Goal: Task Accomplishment & Management: Manage account settings

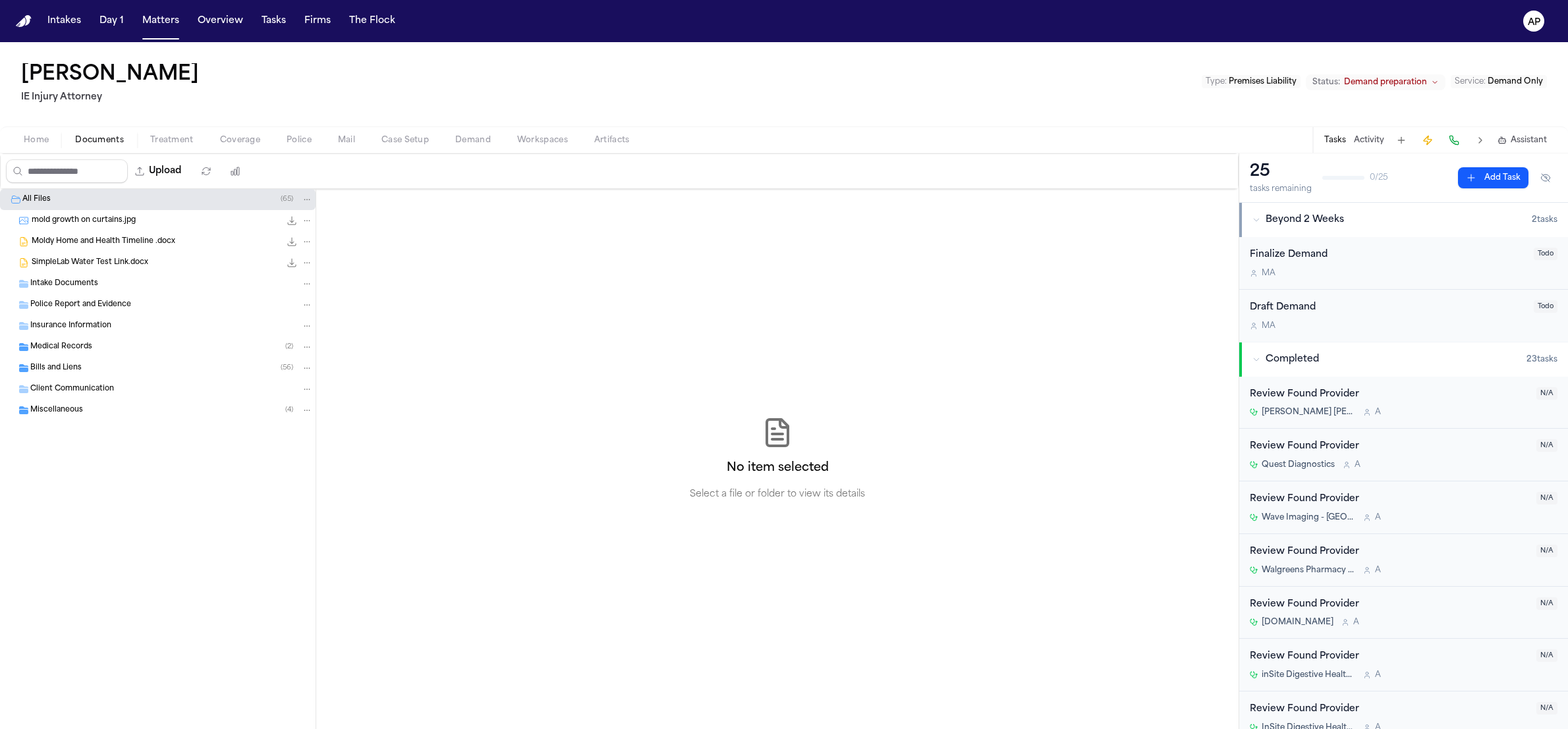
click at [135, 220] on div "mold growth on curtains.jpg 62.2 KB • JPG" at bounding box center [172, 220] width 281 height 13
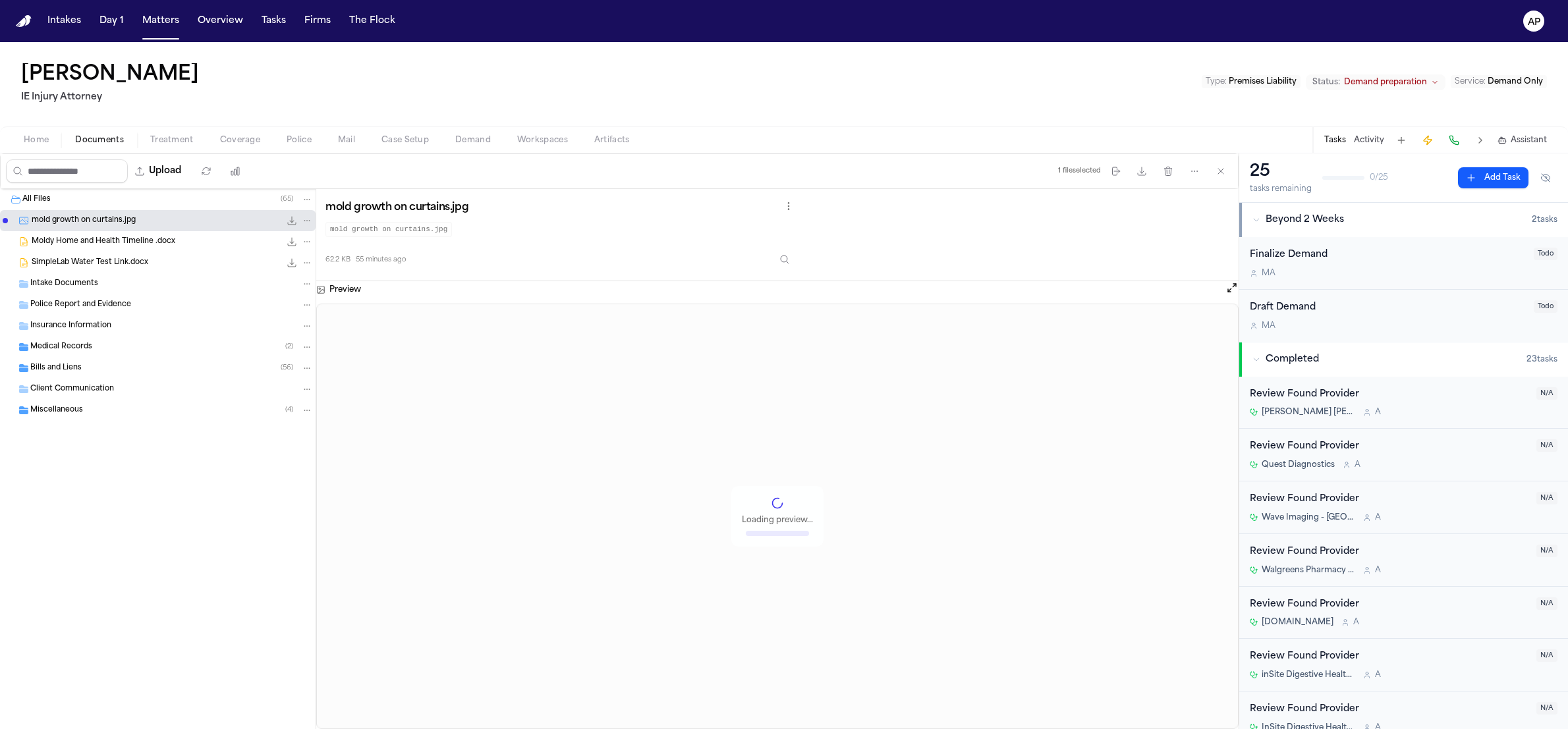
click at [148, 246] on span "Moldy Home and Health Timeline .docx" at bounding box center [104, 242] width 144 height 11
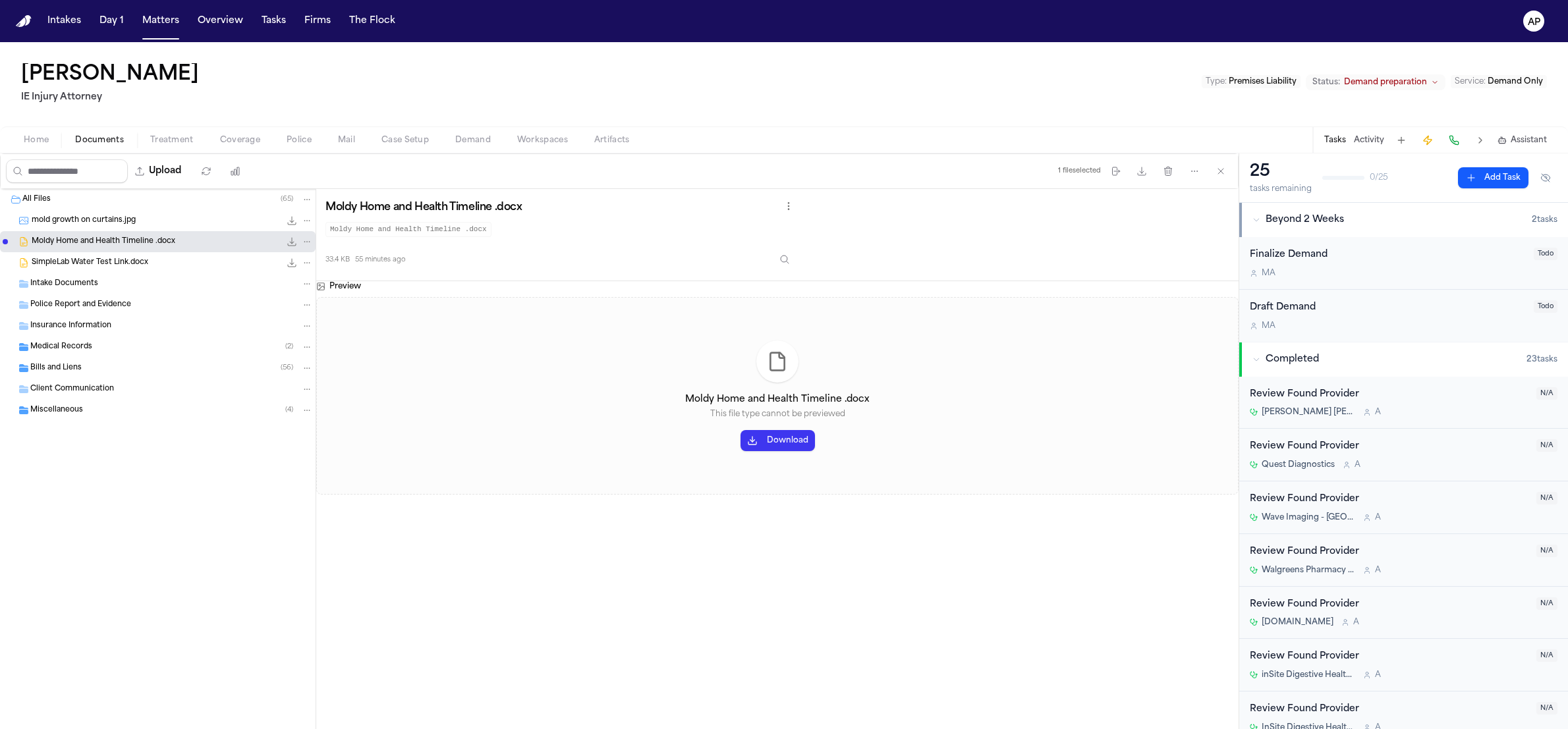
click at [103, 347] on div "Medical Records ( 2 )" at bounding box center [171, 347] width 283 height 12
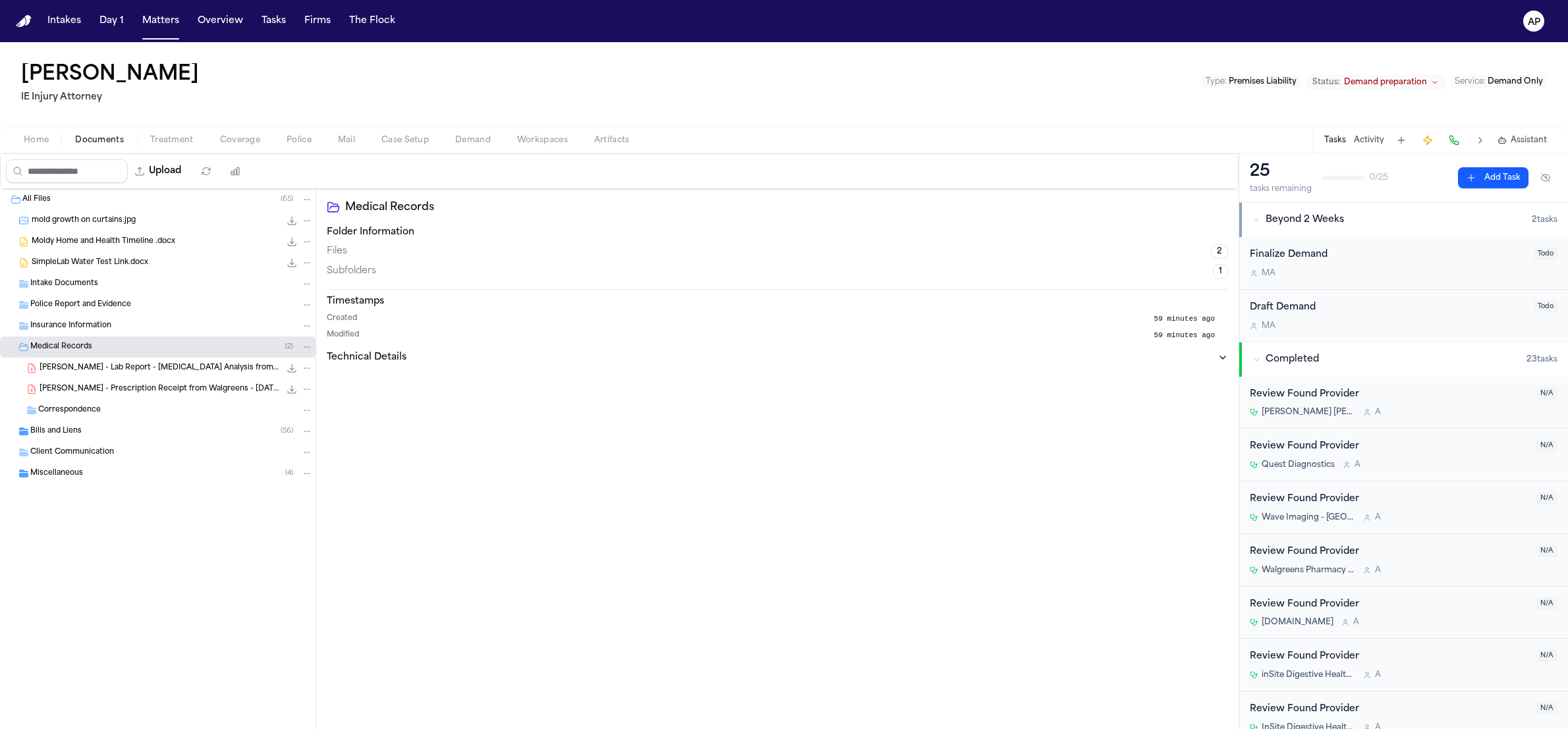
click at [106, 381] on div "[PERSON_NAME] - Prescription Receipt from Walgreens - [DATE] to [DATE] 327.6 KB…" at bounding box center [158, 389] width 316 height 21
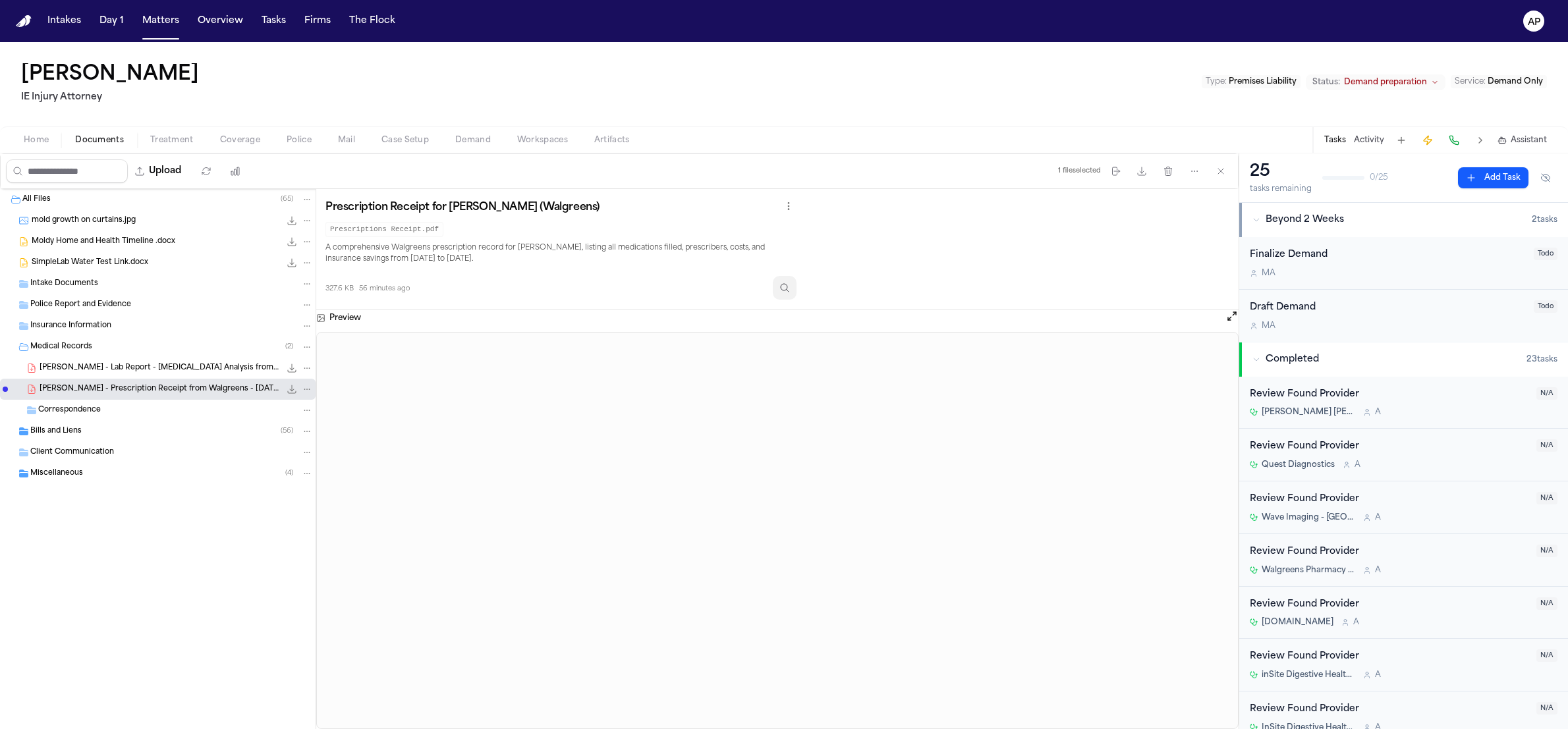
click at [787, 291] on button "Inspect" at bounding box center [785, 288] width 24 height 24
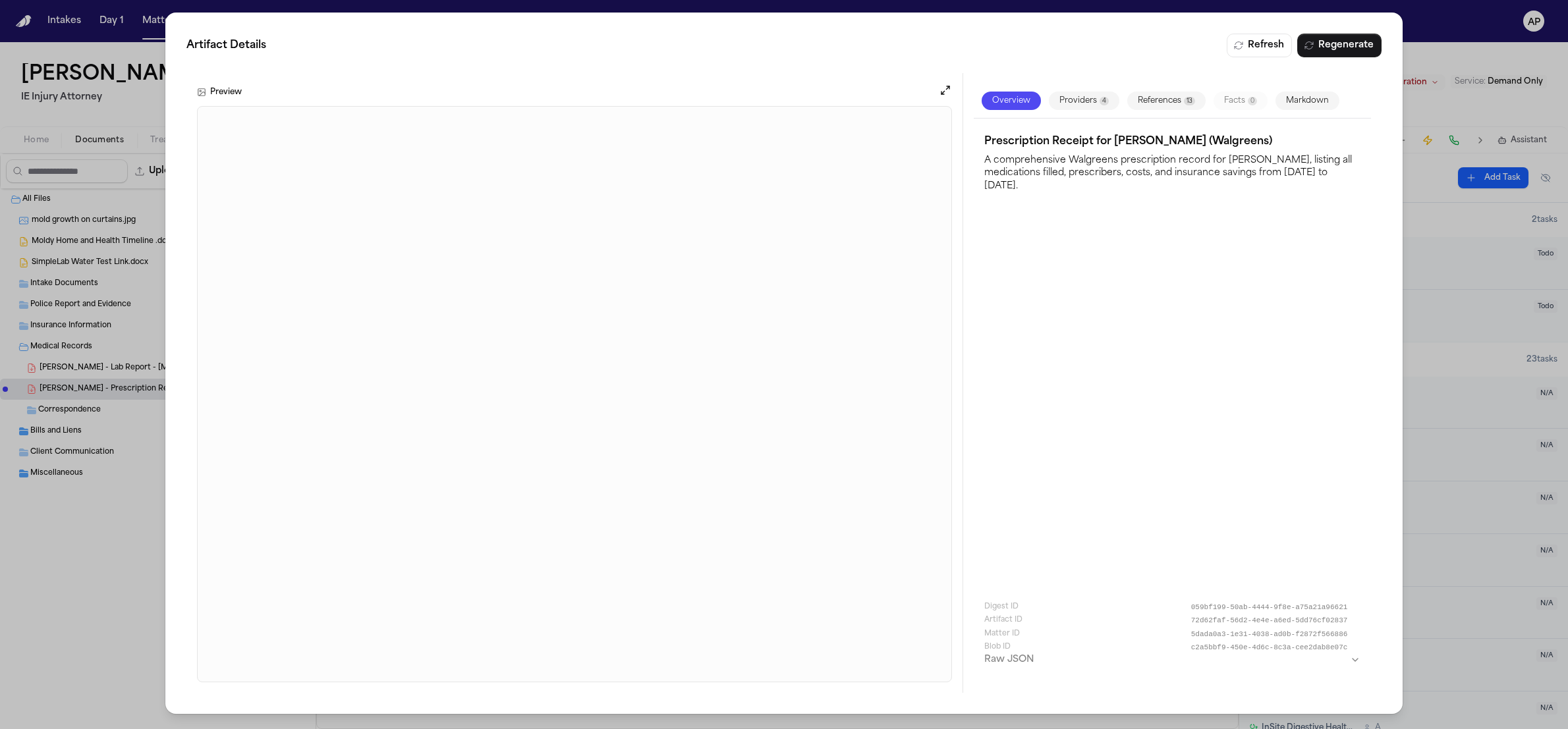
click at [1093, 98] on button "Providers 4" at bounding box center [1084, 101] width 70 height 18
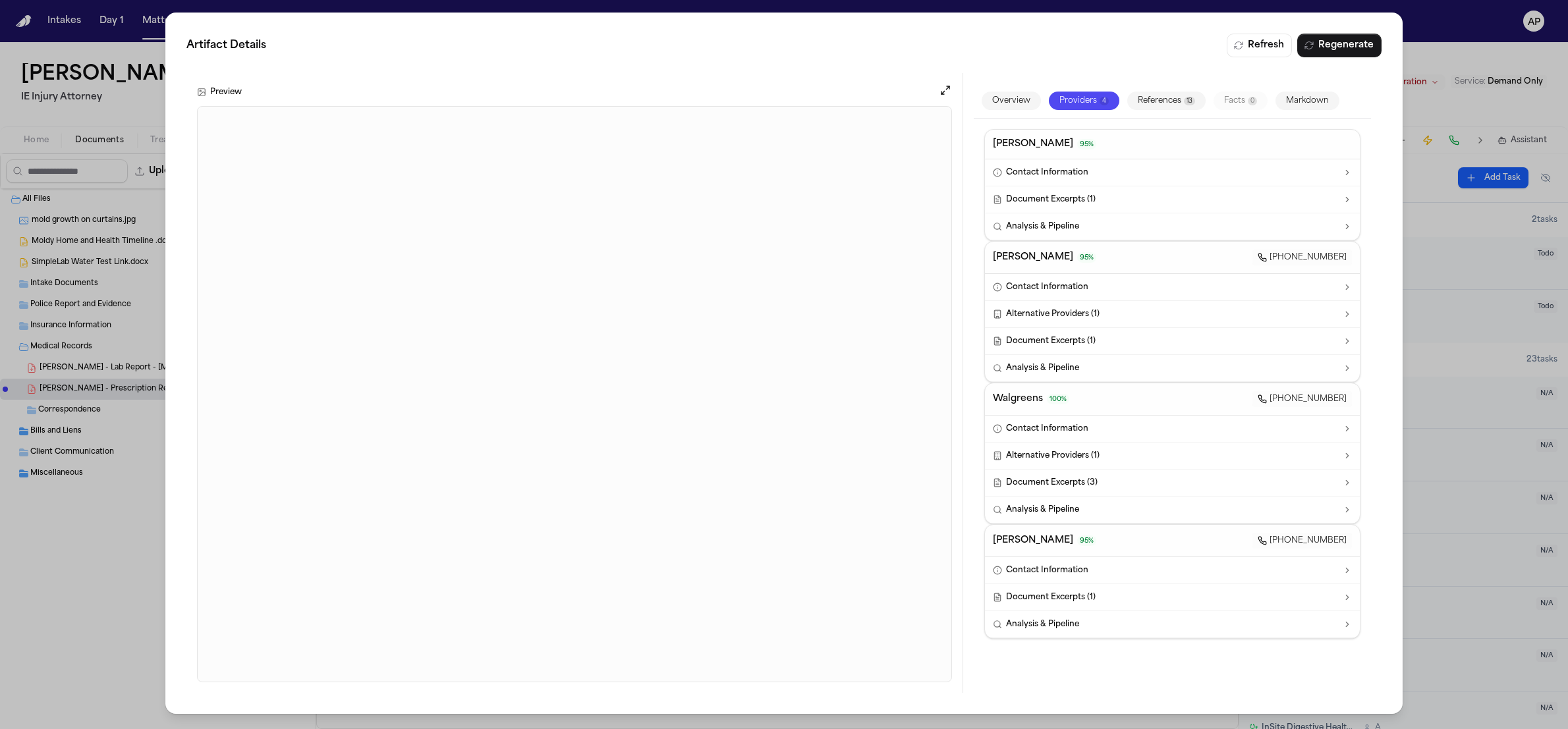
click at [1187, 97] on span "13" at bounding box center [1189, 101] width 11 height 9
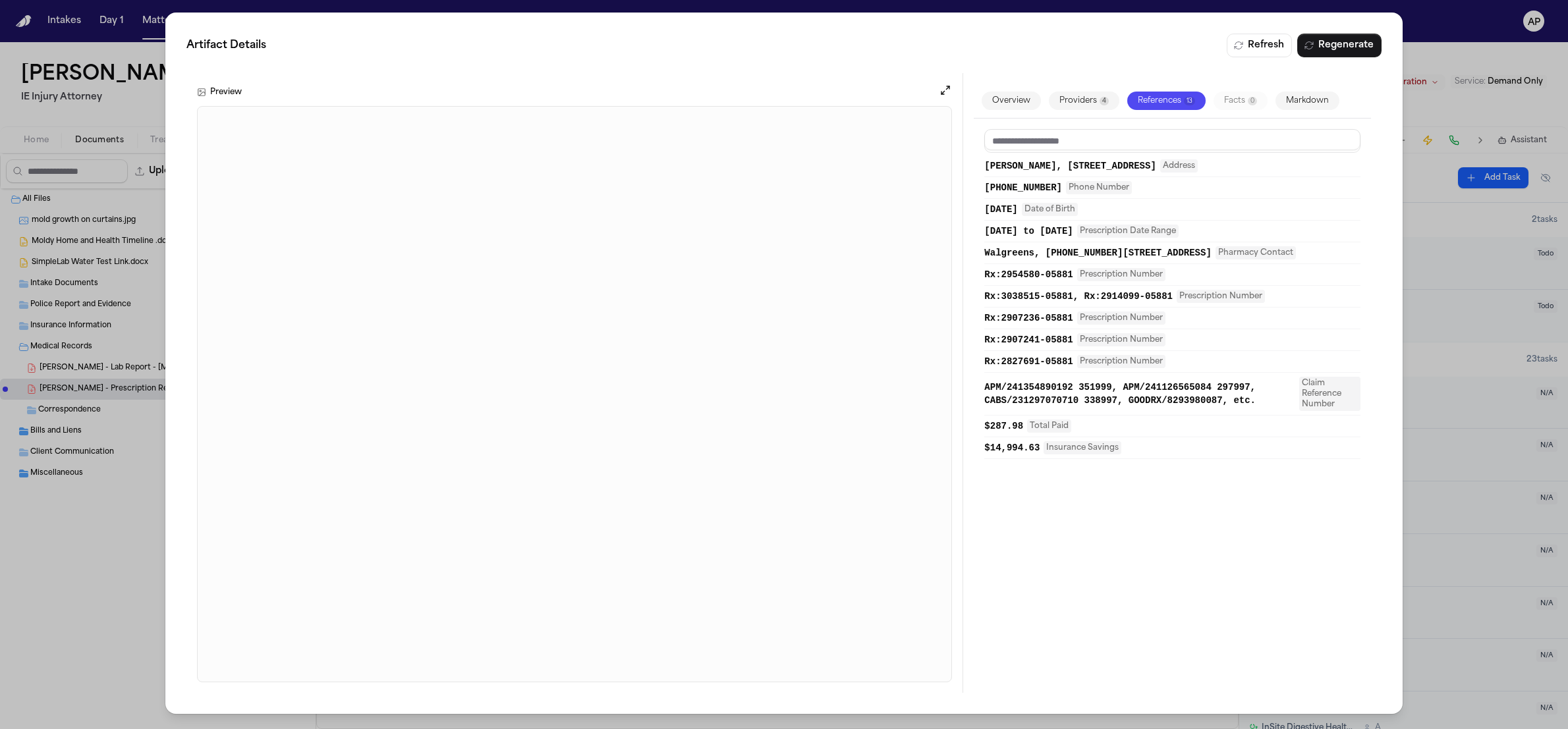
click at [1315, 102] on button "Markdown" at bounding box center [1308, 101] width 64 height 18
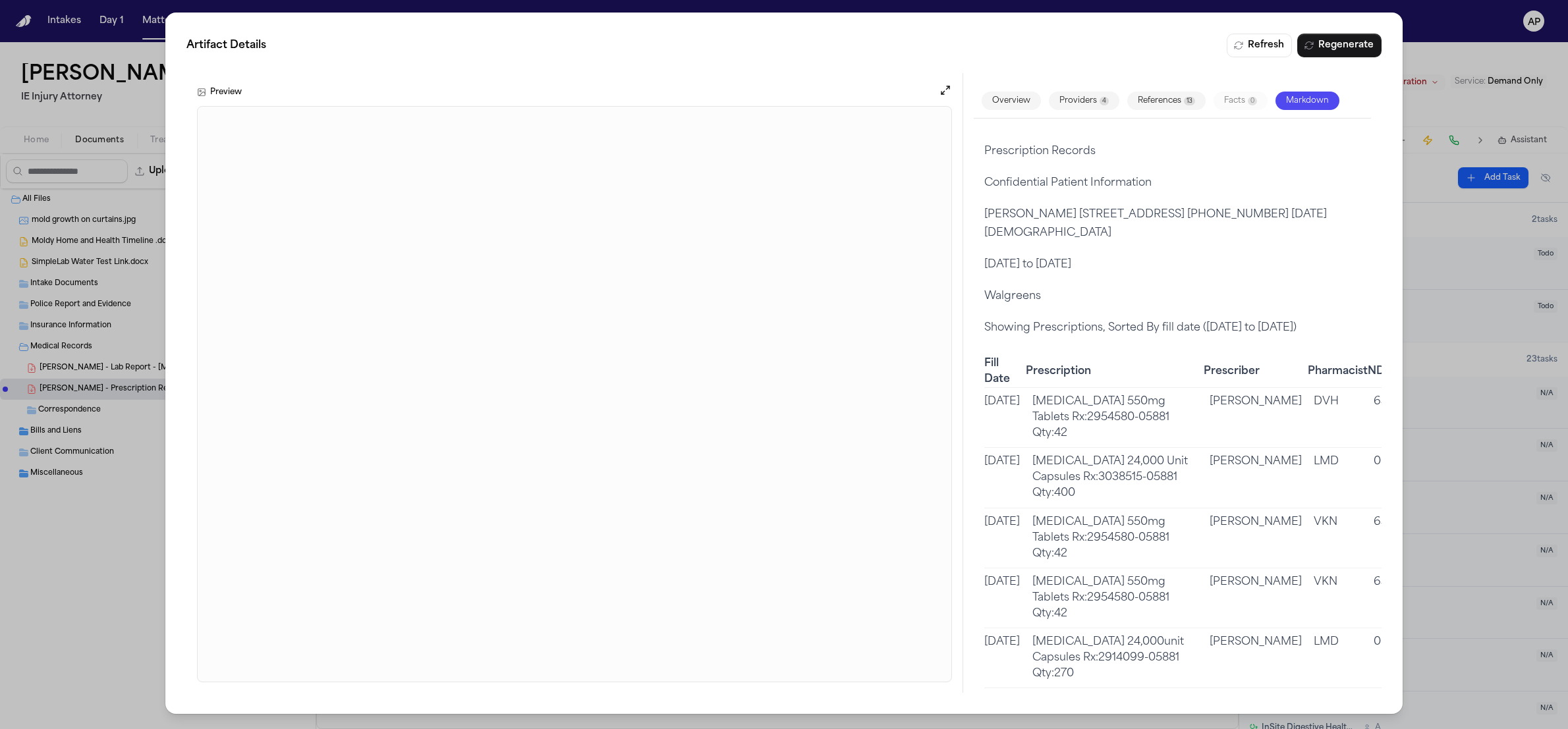
click at [1460, 128] on div "Artifact Details Refresh Regenerate Preview Overview Providers 4 References 13 …" at bounding box center [784, 364] width 1568 height 729
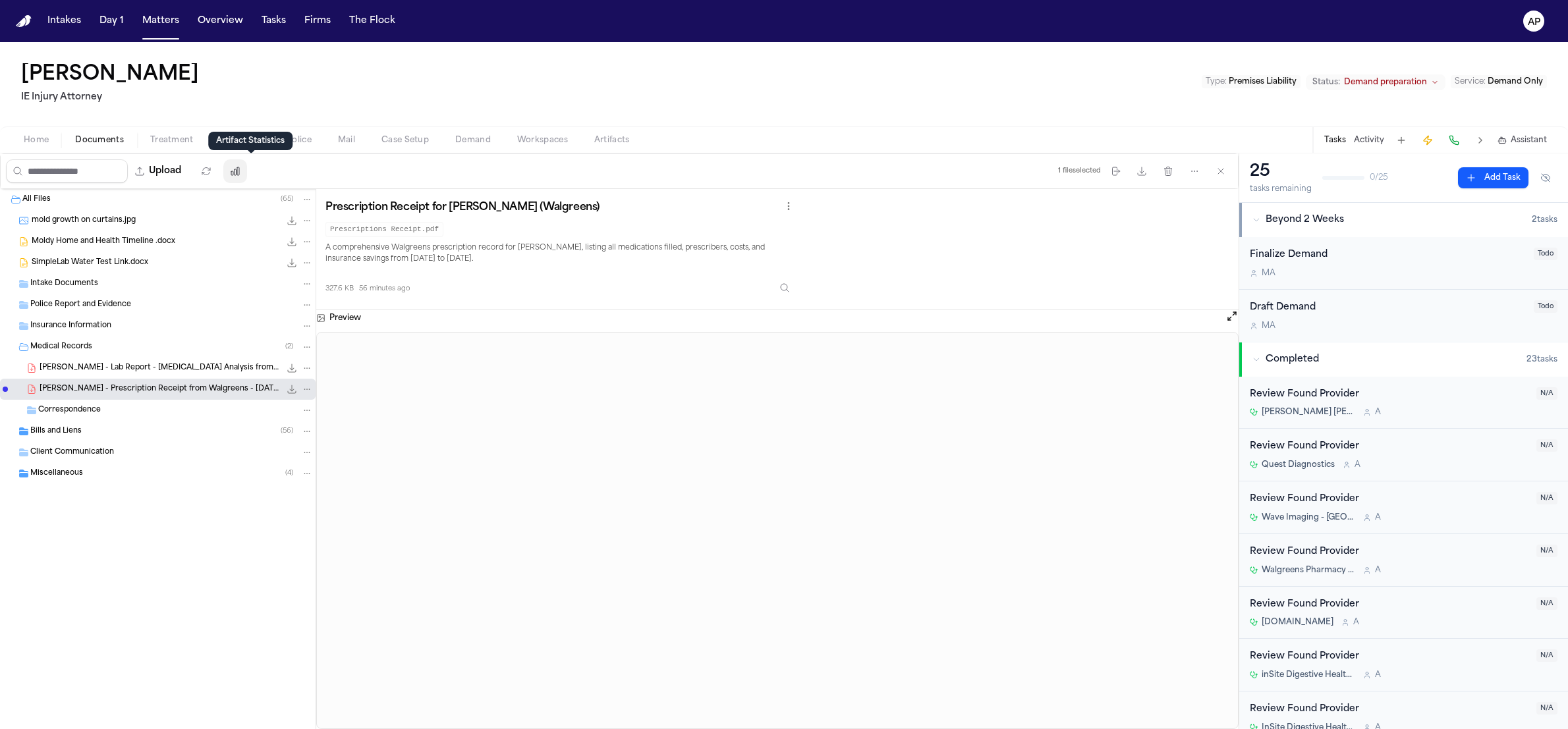
click at [240, 173] on icon "button" at bounding box center [235, 171] width 11 height 11
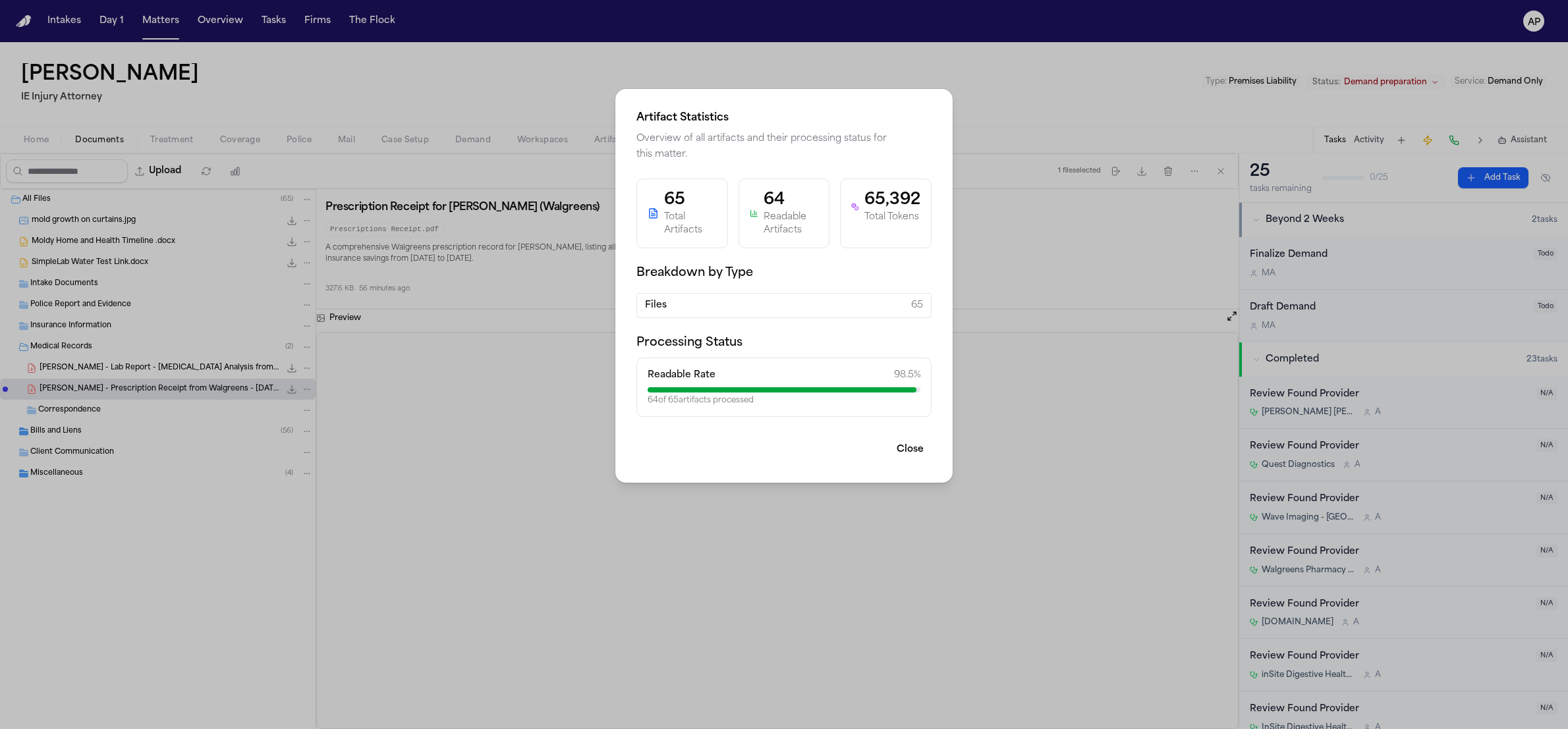
click at [68, 431] on div "Artifact Statistics Overview of all artifacts and their processing status for t…" at bounding box center [784, 364] width 1568 height 729
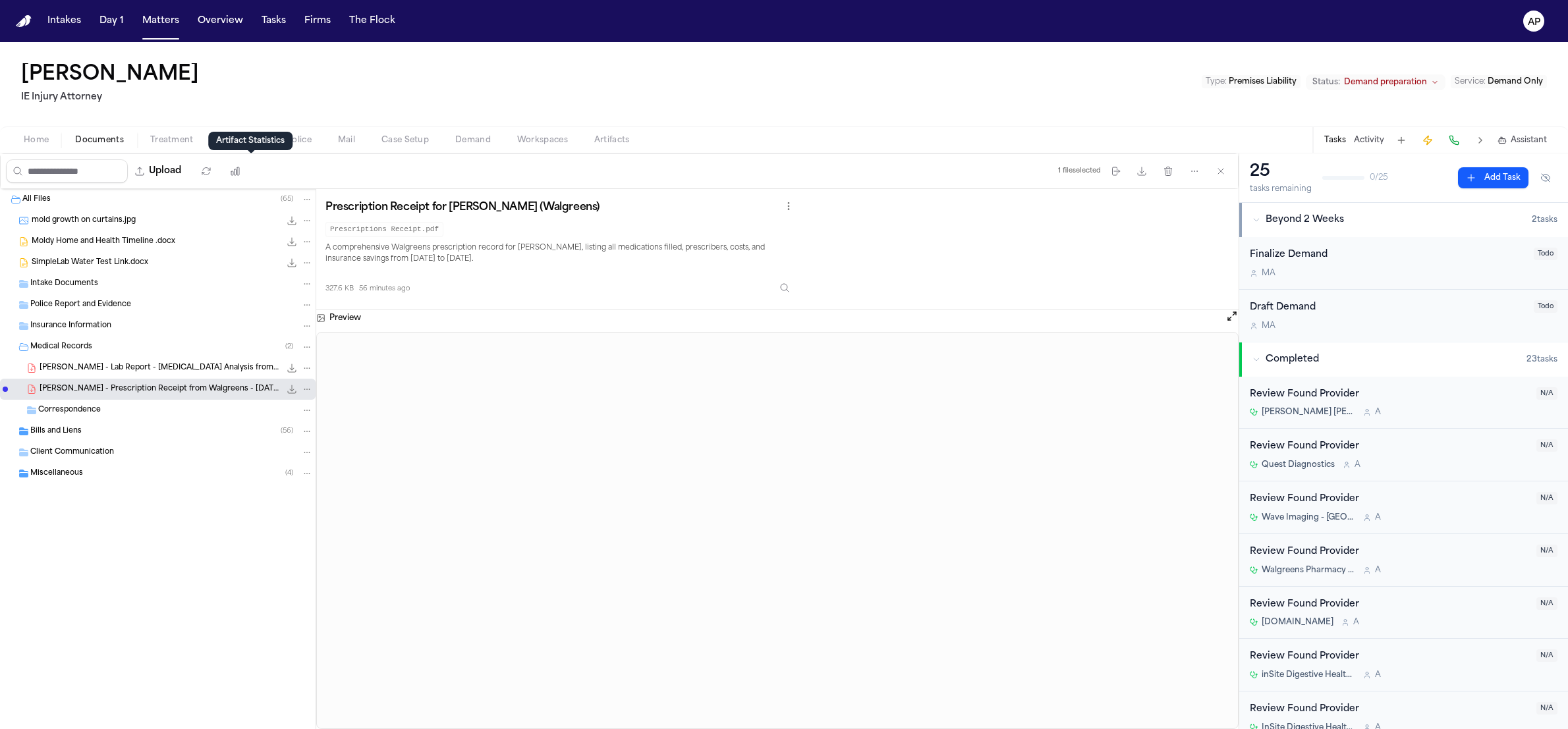
click at [68, 431] on span "Bills and Liens" at bounding box center [55, 431] width 51 height 11
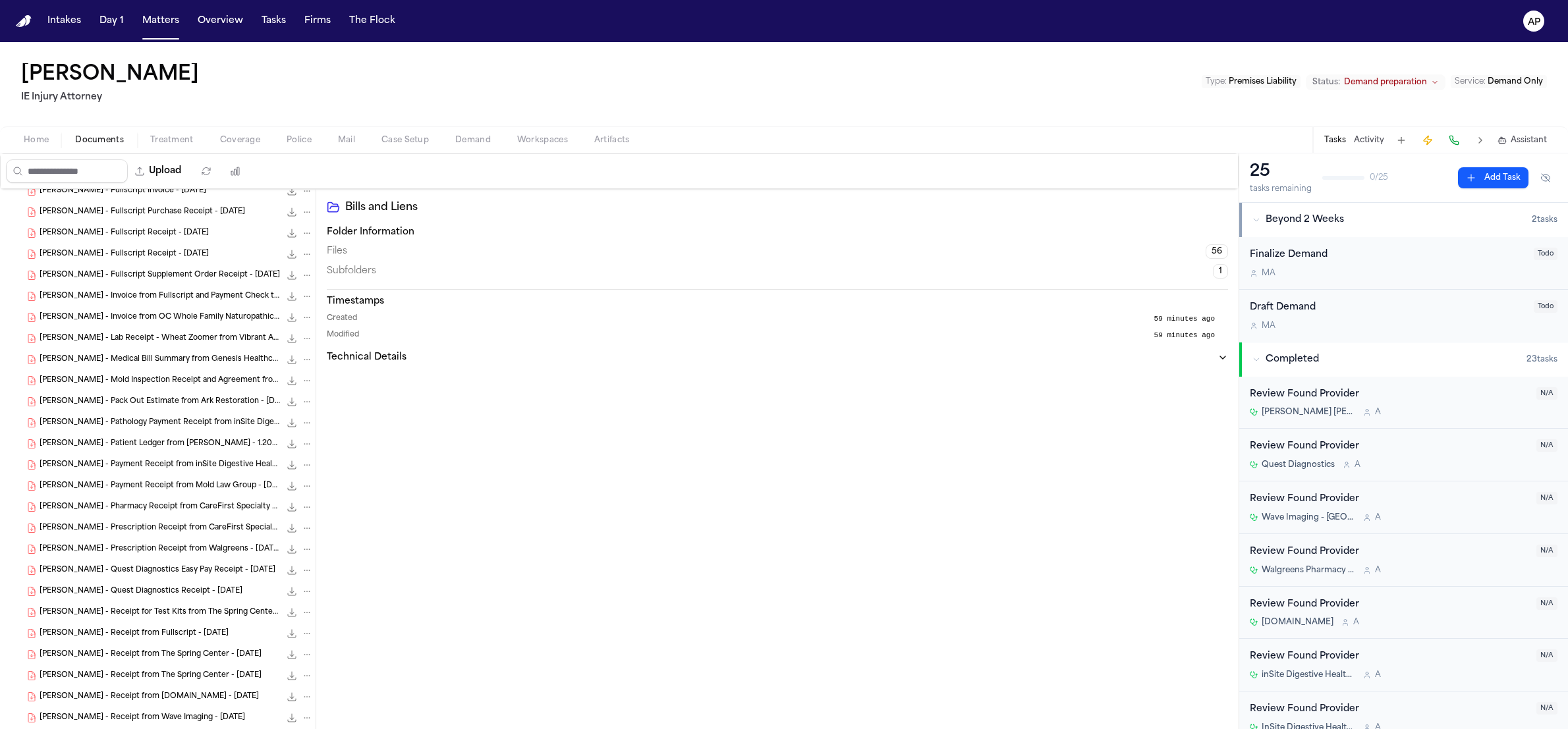
click at [106, 485] on span "[PERSON_NAME] - Payment Receipt from Mold Law Group - [DATE]" at bounding box center [160, 486] width 240 height 11
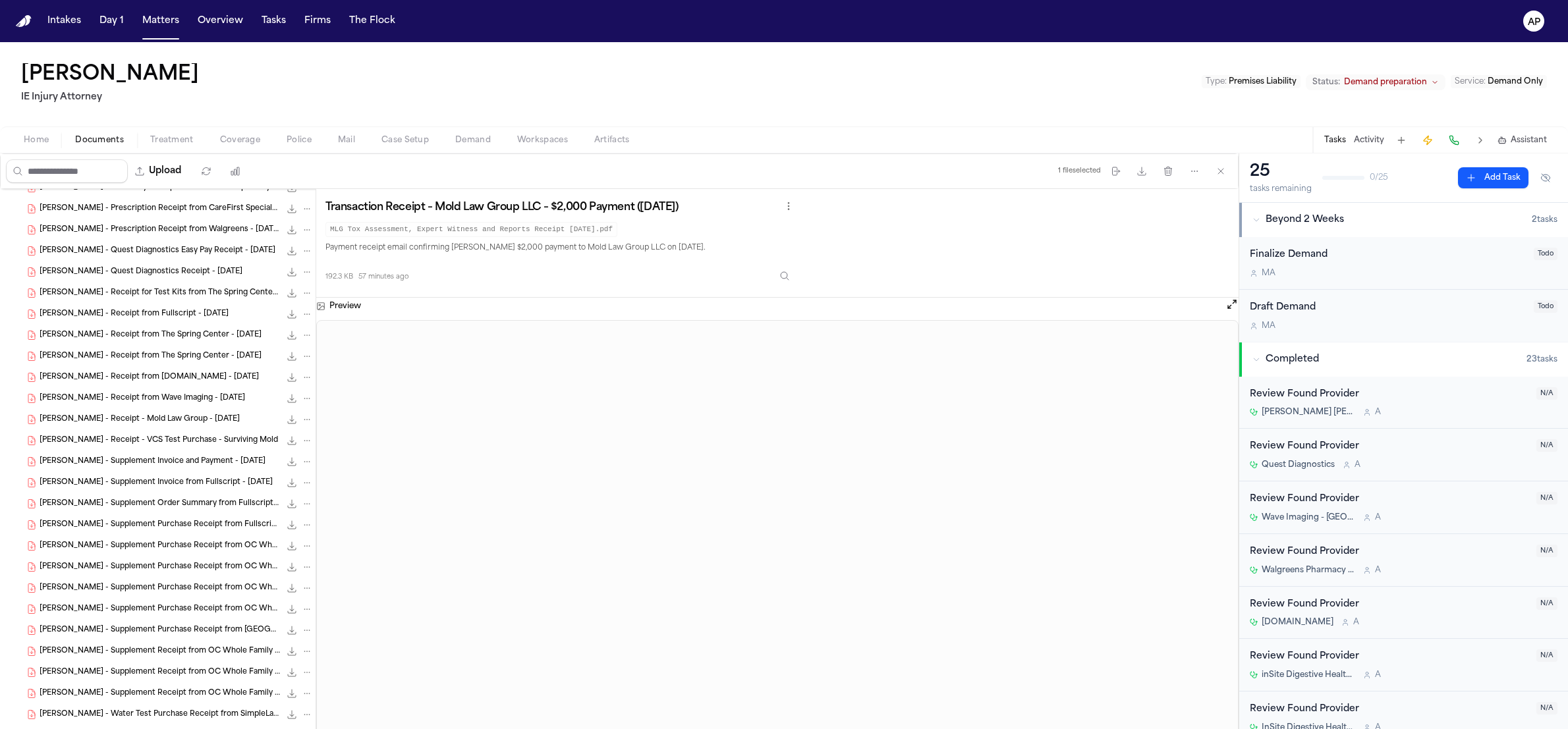
click at [134, 522] on span "[PERSON_NAME] - Supplement Purchase Receipt from Fullscript - [DATE]" at bounding box center [160, 525] width 240 height 11
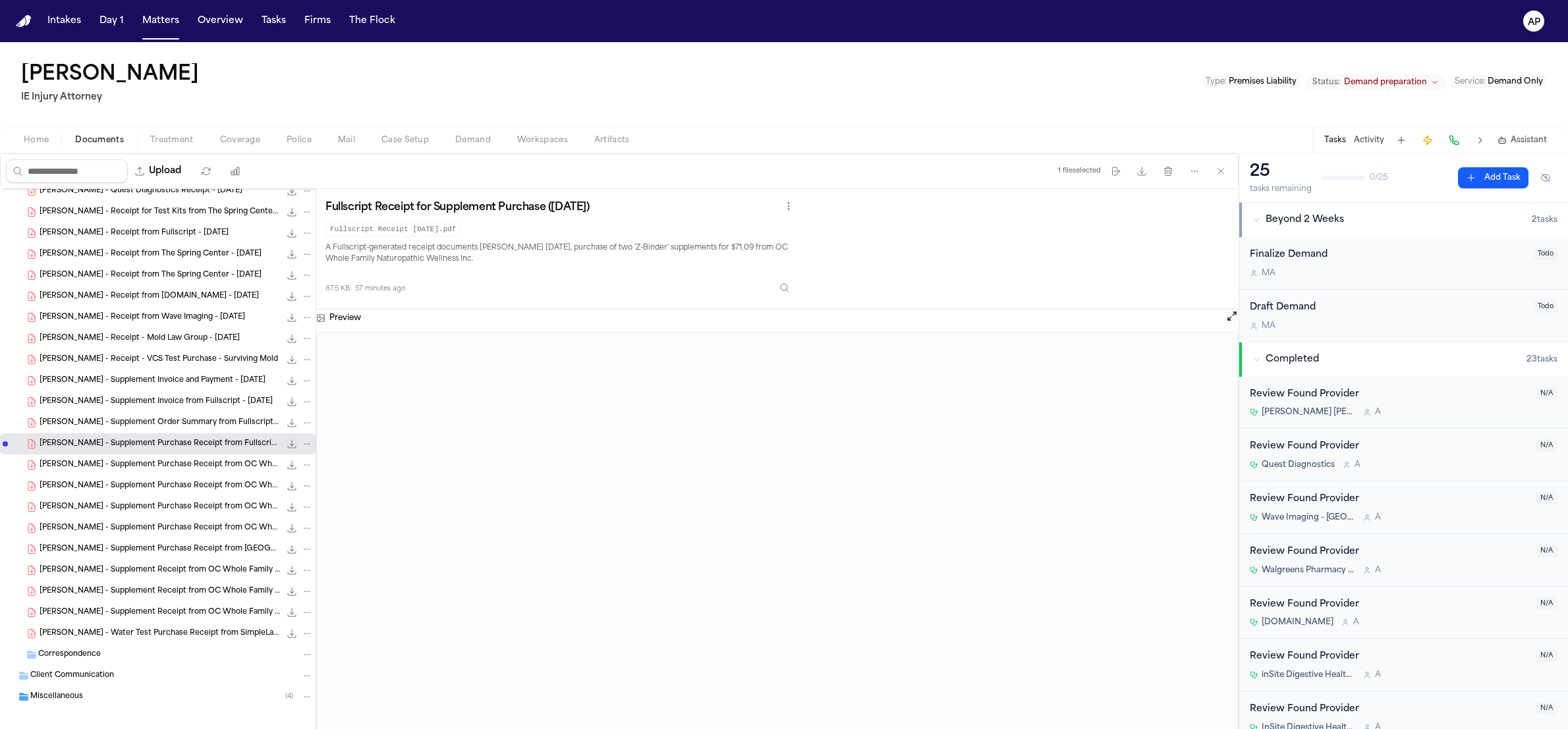
scroll to position [986, 0]
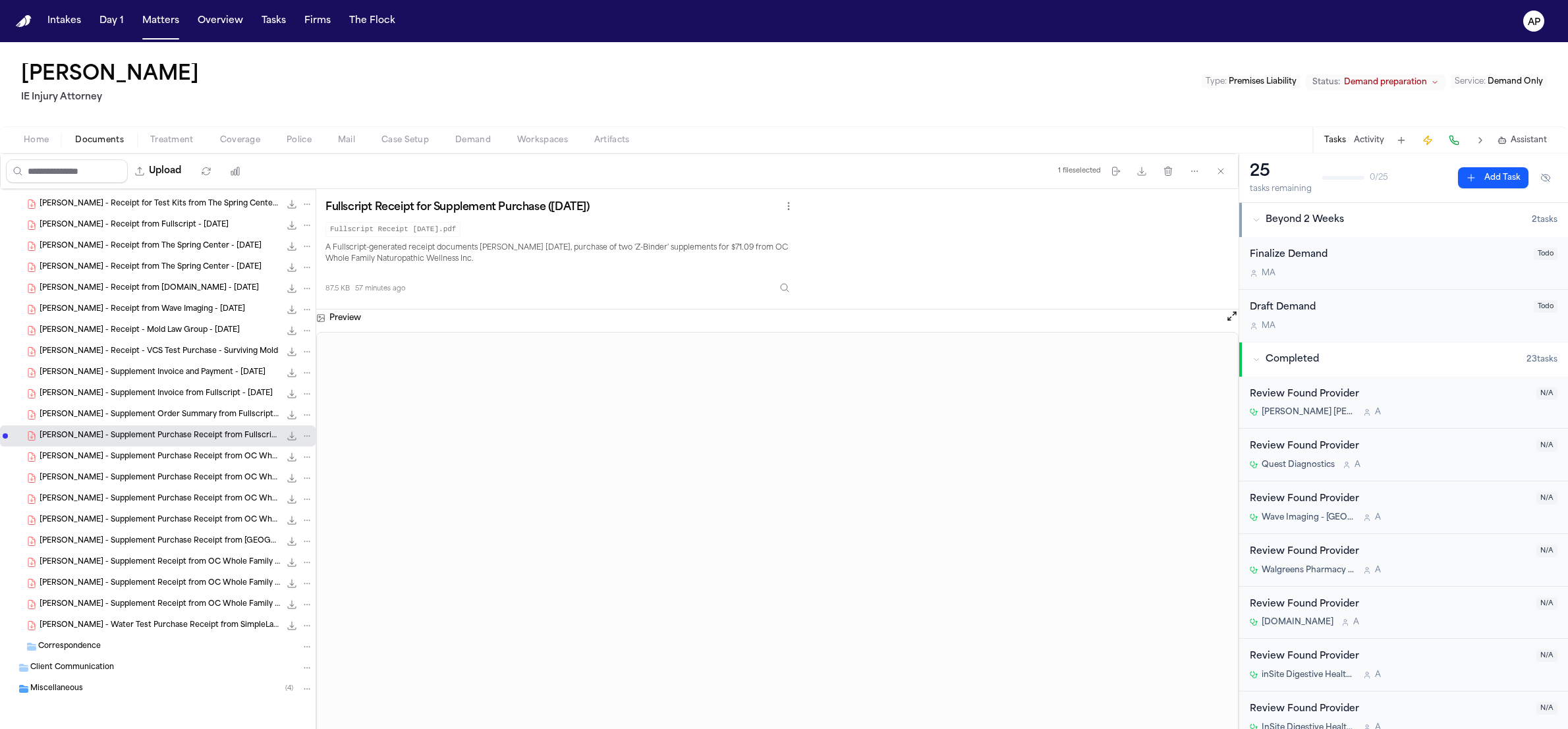
click at [140, 524] on span "[PERSON_NAME] - Supplement Purchase Receipt from OC Whole Family Wellness - [DA…" at bounding box center [160, 520] width 240 height 11
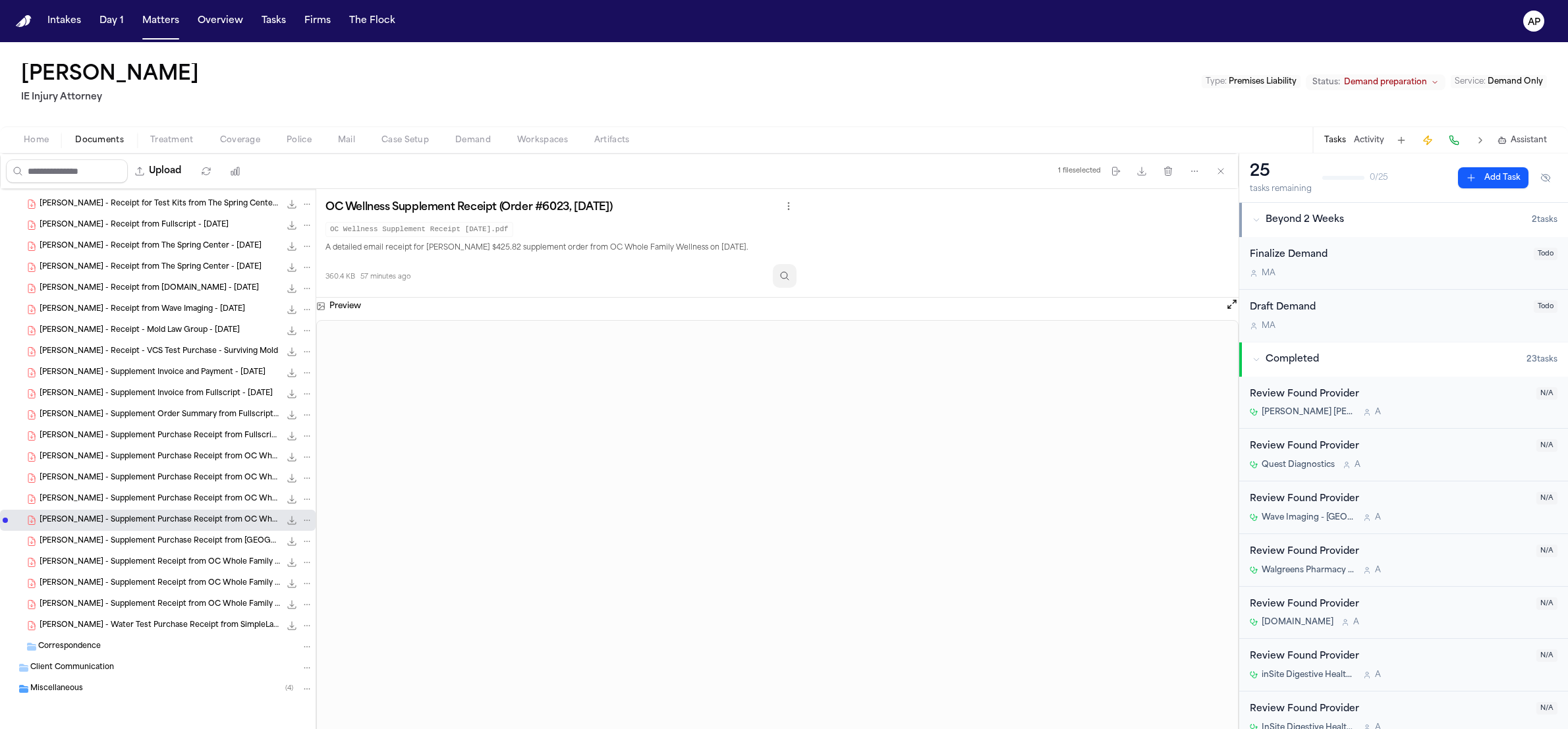
click at [787, 284] on button "Inspect" at bounding box center [785, 276] width 24 height 24
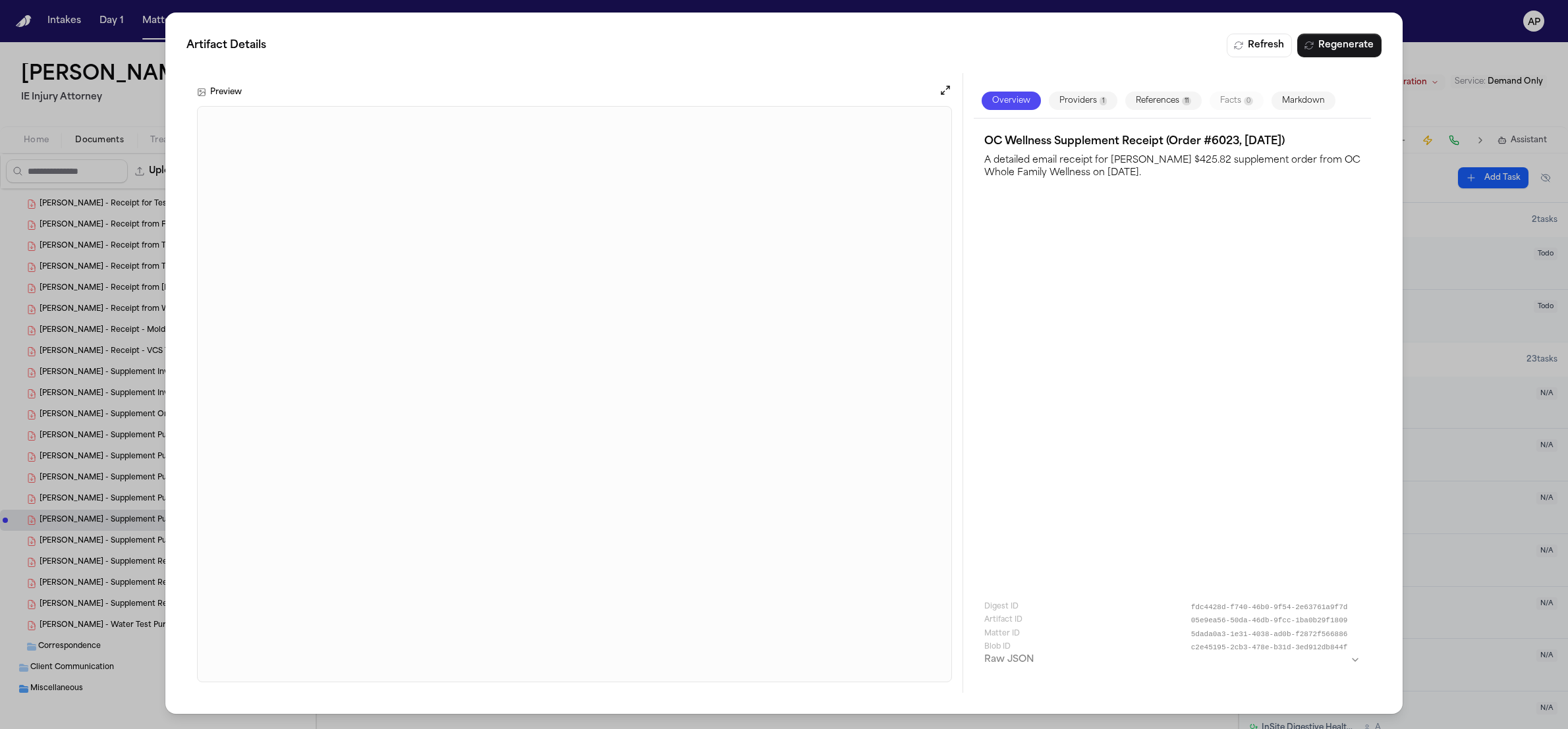
click at [1297, 107] on button "Markdown" at bounding box center [1304, 101] width 64 height 18
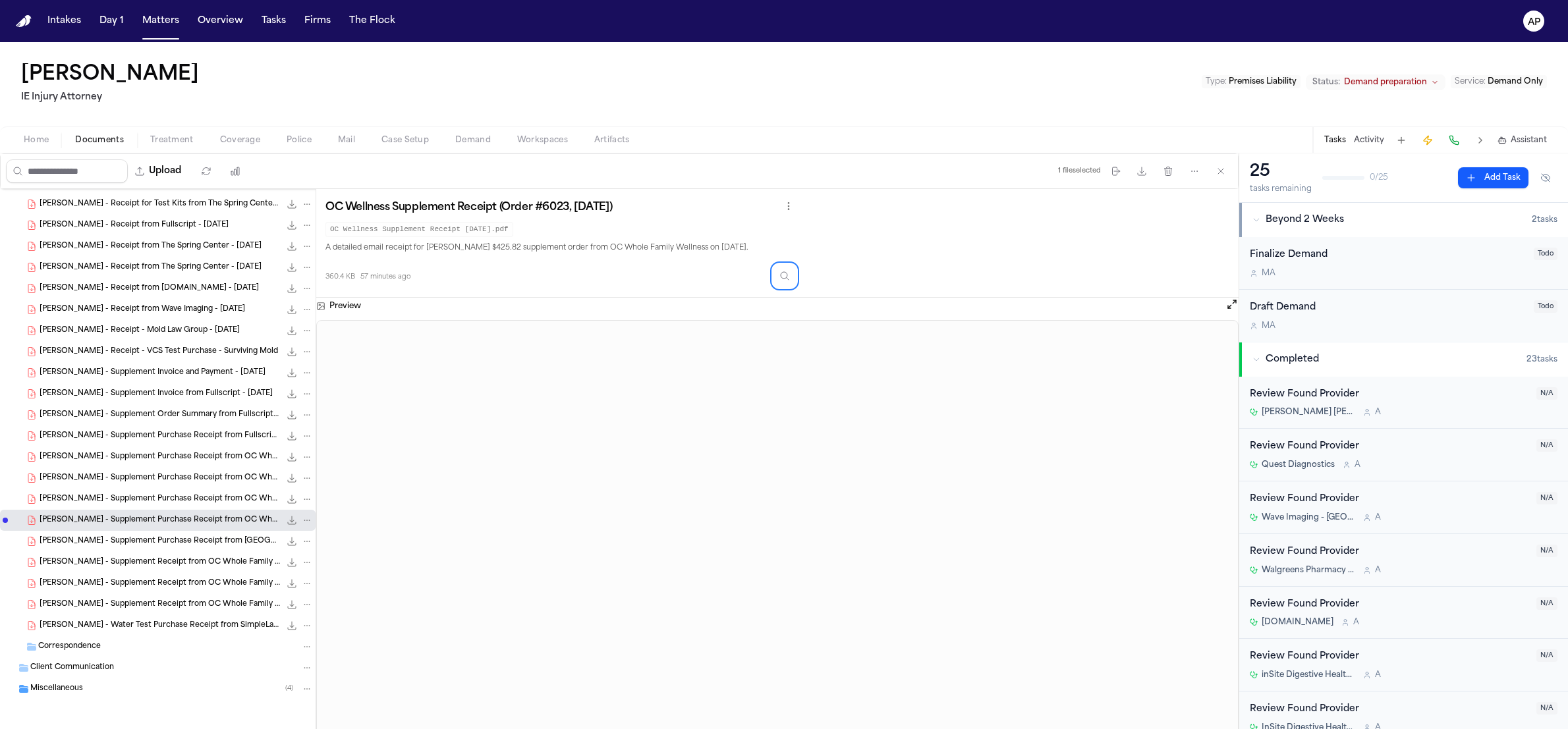
click at [783, 283] on button "Inspect" at bounding box center [785, 276] width 24 height 24
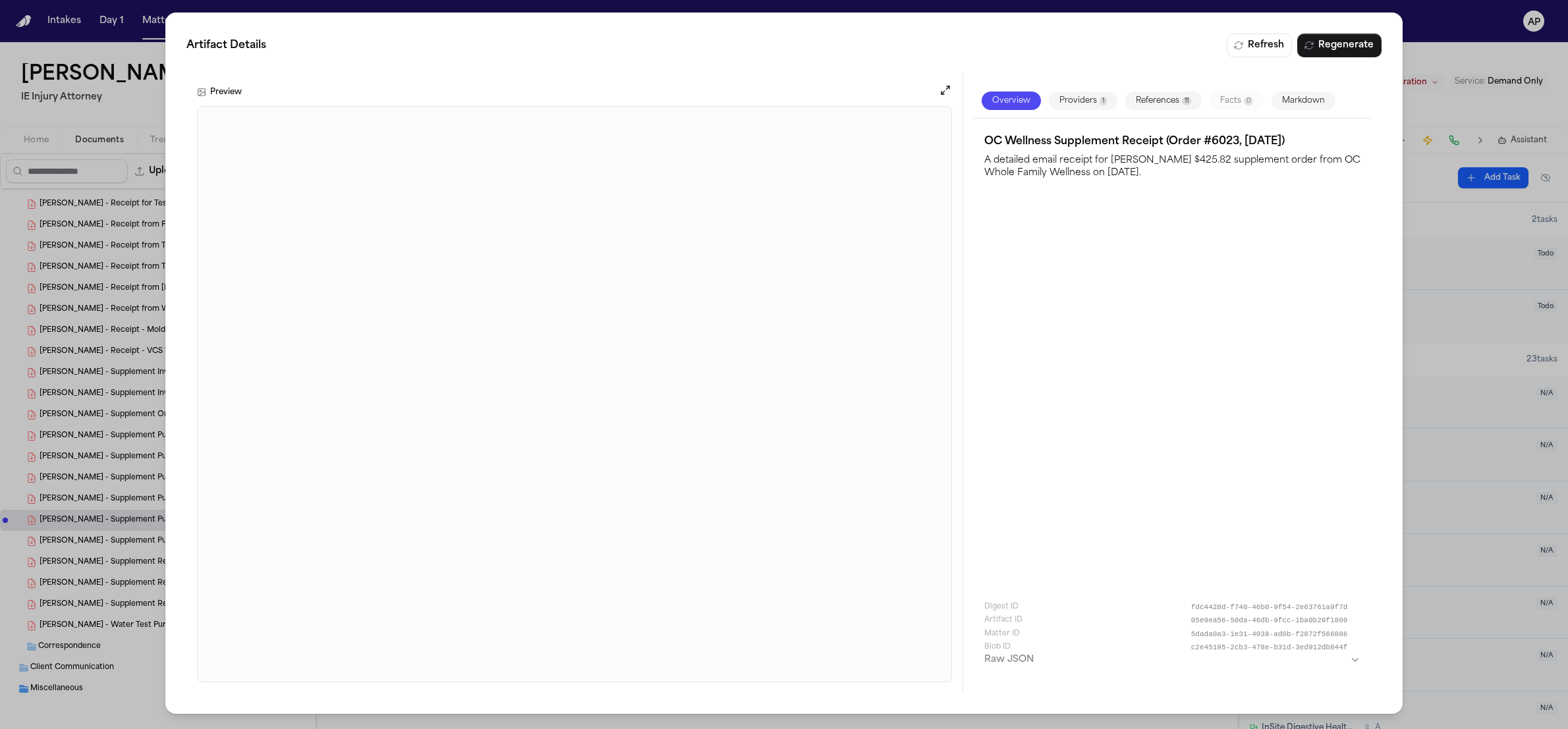
click at [1317, 98] on button "Markdown" at bounding box center [1304, 101] width 64 height 18
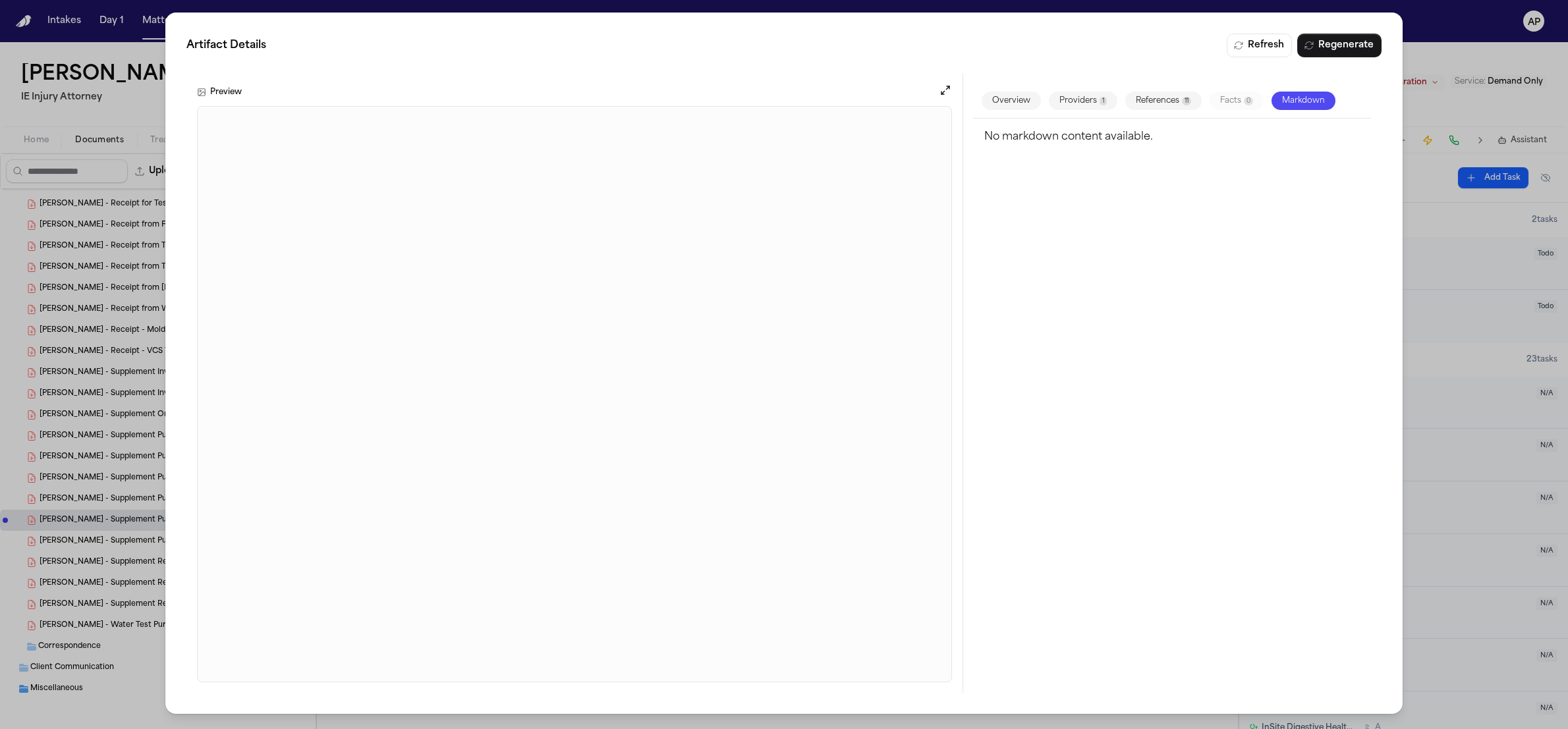
click at [81, 421] on div "Artifact Details Refresh Regenerate Preview Overview Providers 1 References 11 …" at bounding box center [784, 364] width 1568 height 729
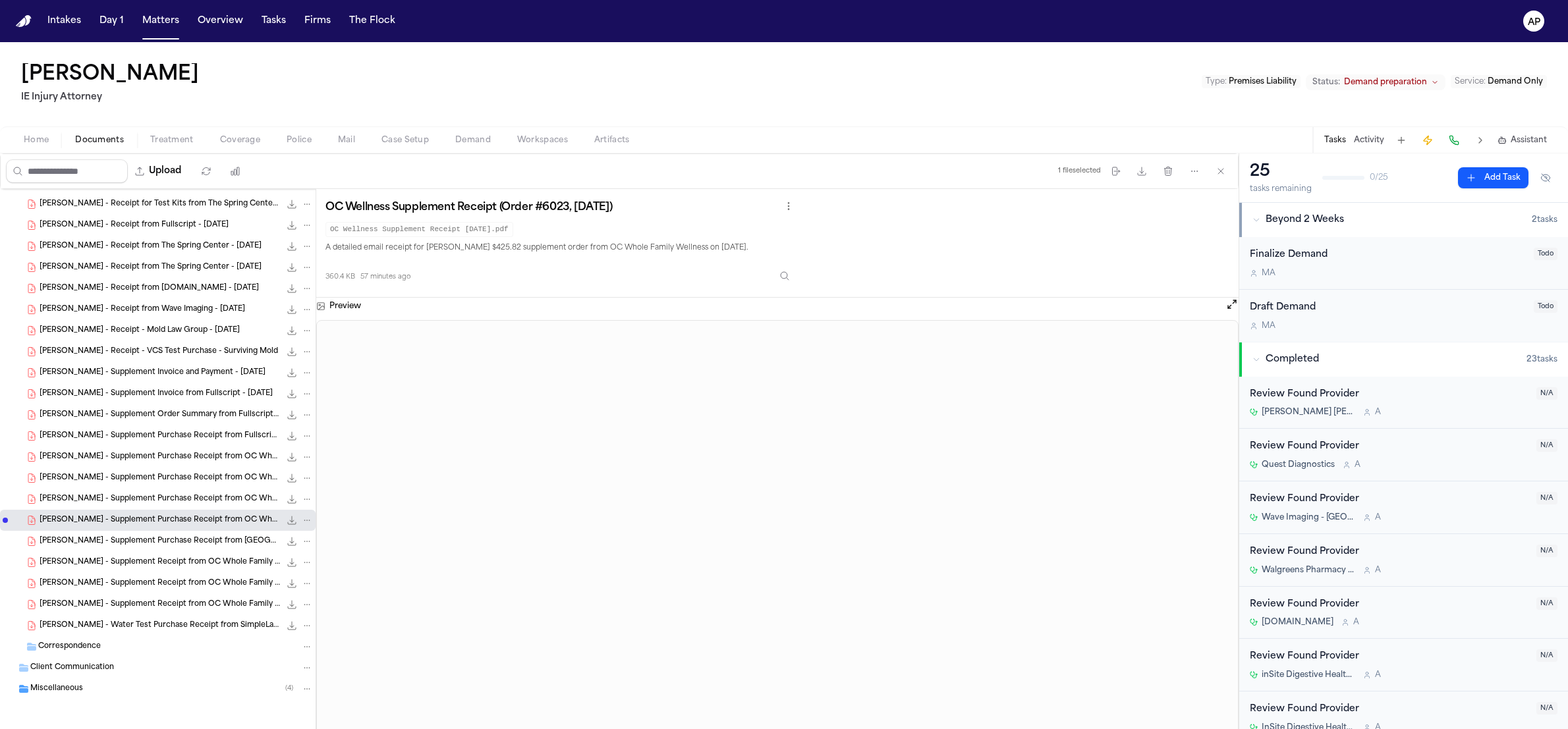
click at [81, 421] on div "[PERSON_NAME] - Supplement Order Summary from Fullscript - [DATE] 333.5 KB • PDF" at bounding box center [176, 414] width 273 height 13
click at [786, 274] on button "Inspect" at bounding box center [785, 276] width 24 height 24
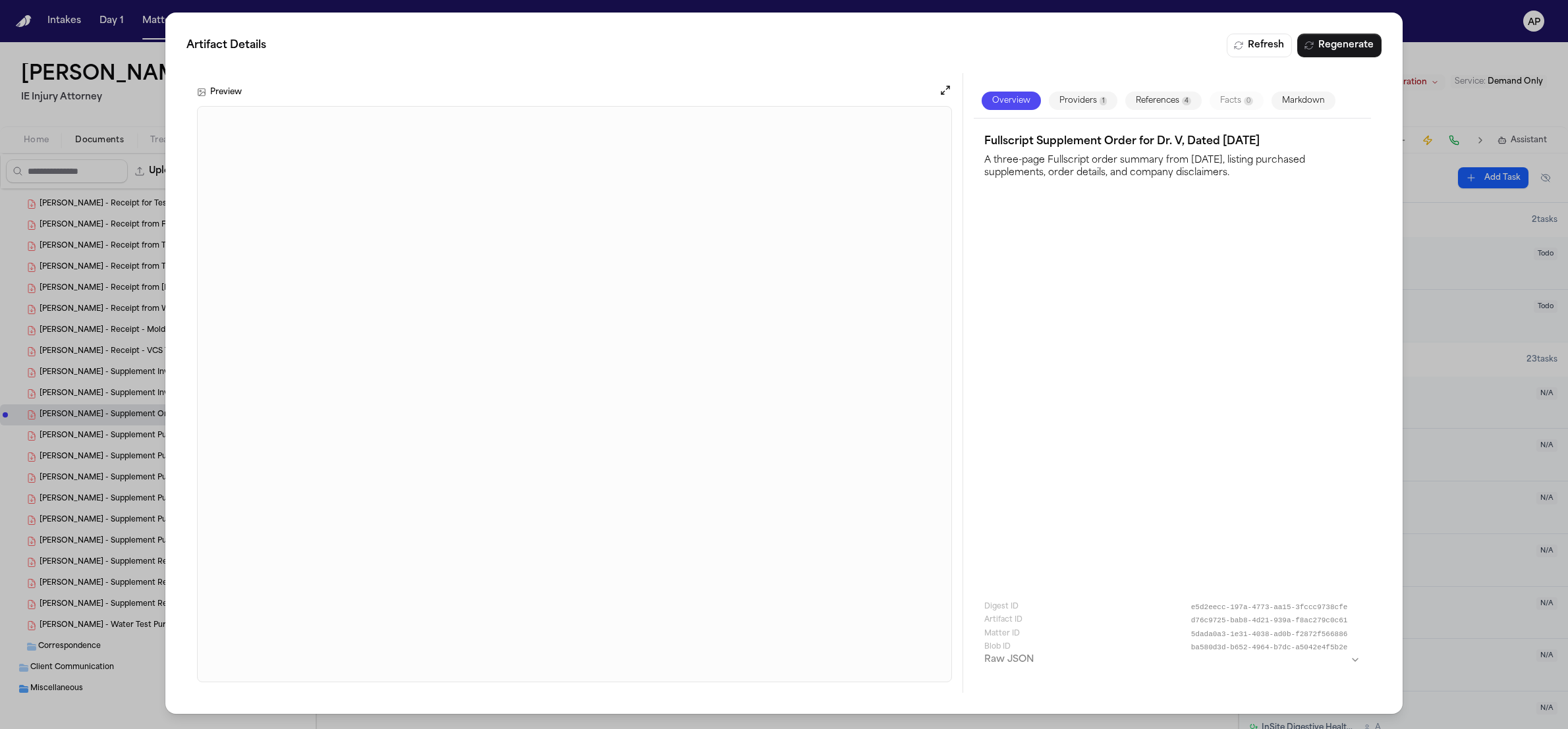
click at [1275, 104] on button "Markdown" at bounding box center [1304, 101] width 64 height 18
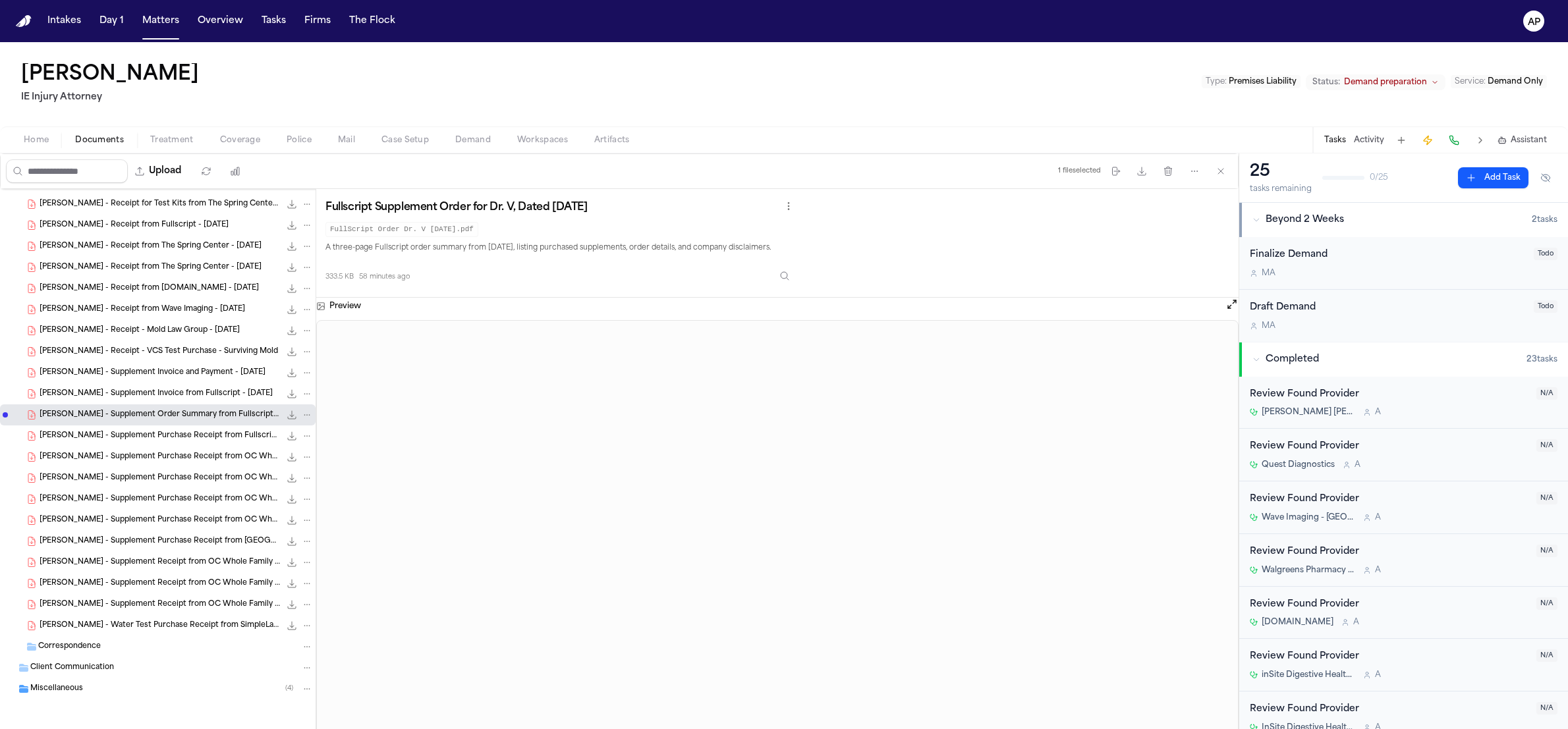
click at [92, 136] on span "Documents" at bounding box center [99, 140] width 49 height 11
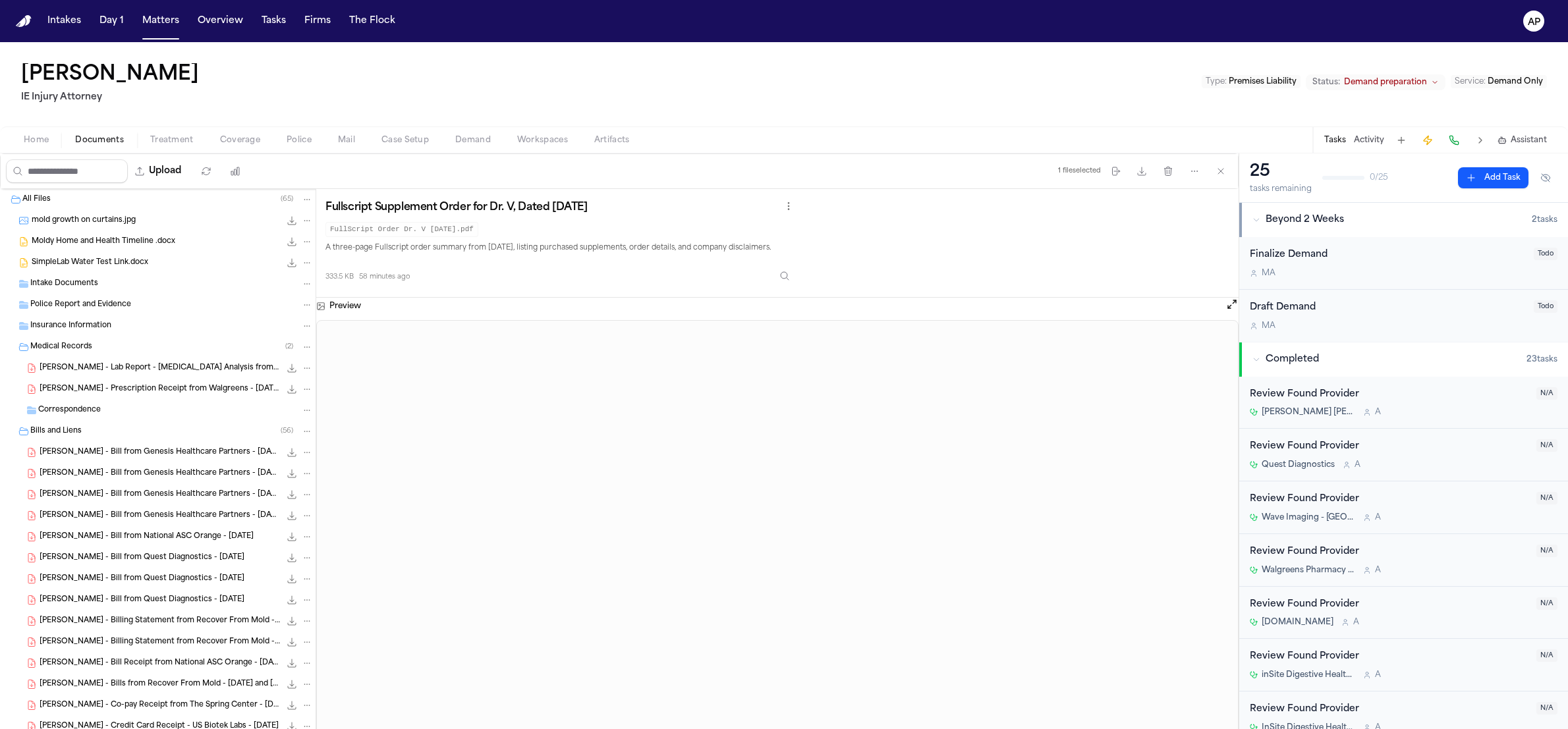
click at [11, 221] on div "mold growth on curtains.jpg 62.2 KB • JPG" at bounding box center [158, 220] width 316 height 21
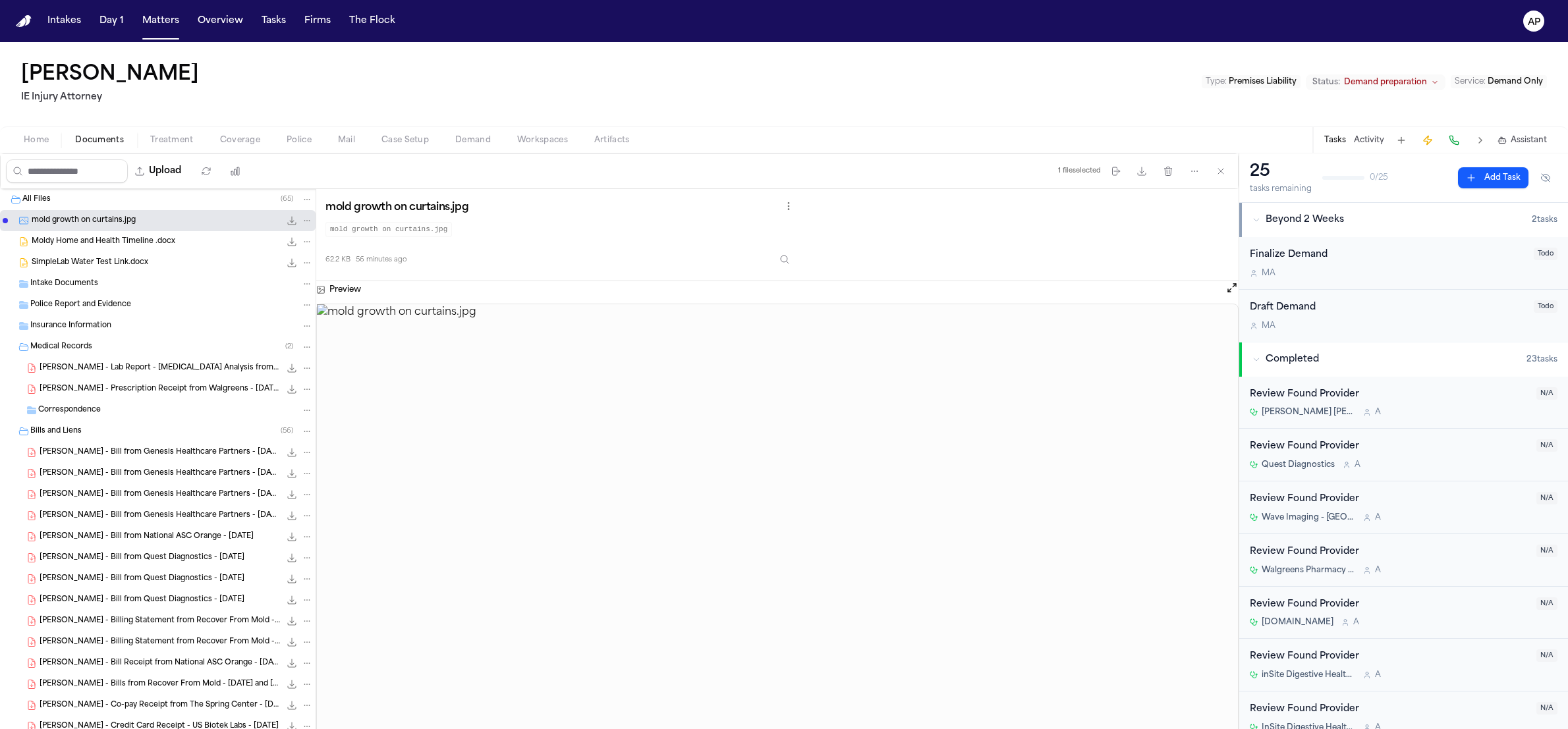
click at [73, 440] on div "Bills and Liens ( 56 )" at bounding box center [158, 431] width 316 height 21
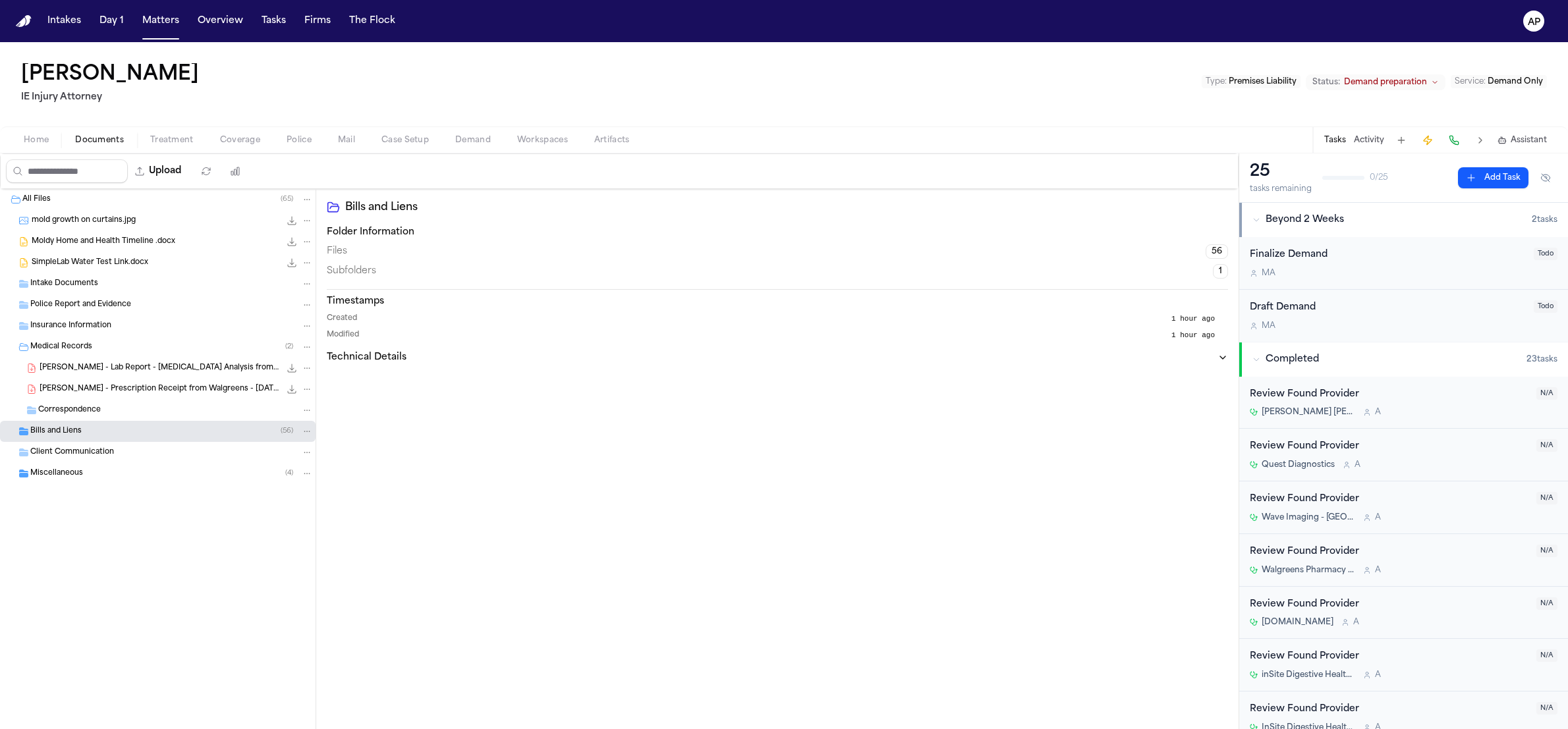
click at [83, 438] on div "Bills and Liens ( 56 )" at bounding box center [158, 431] width 316 height 21
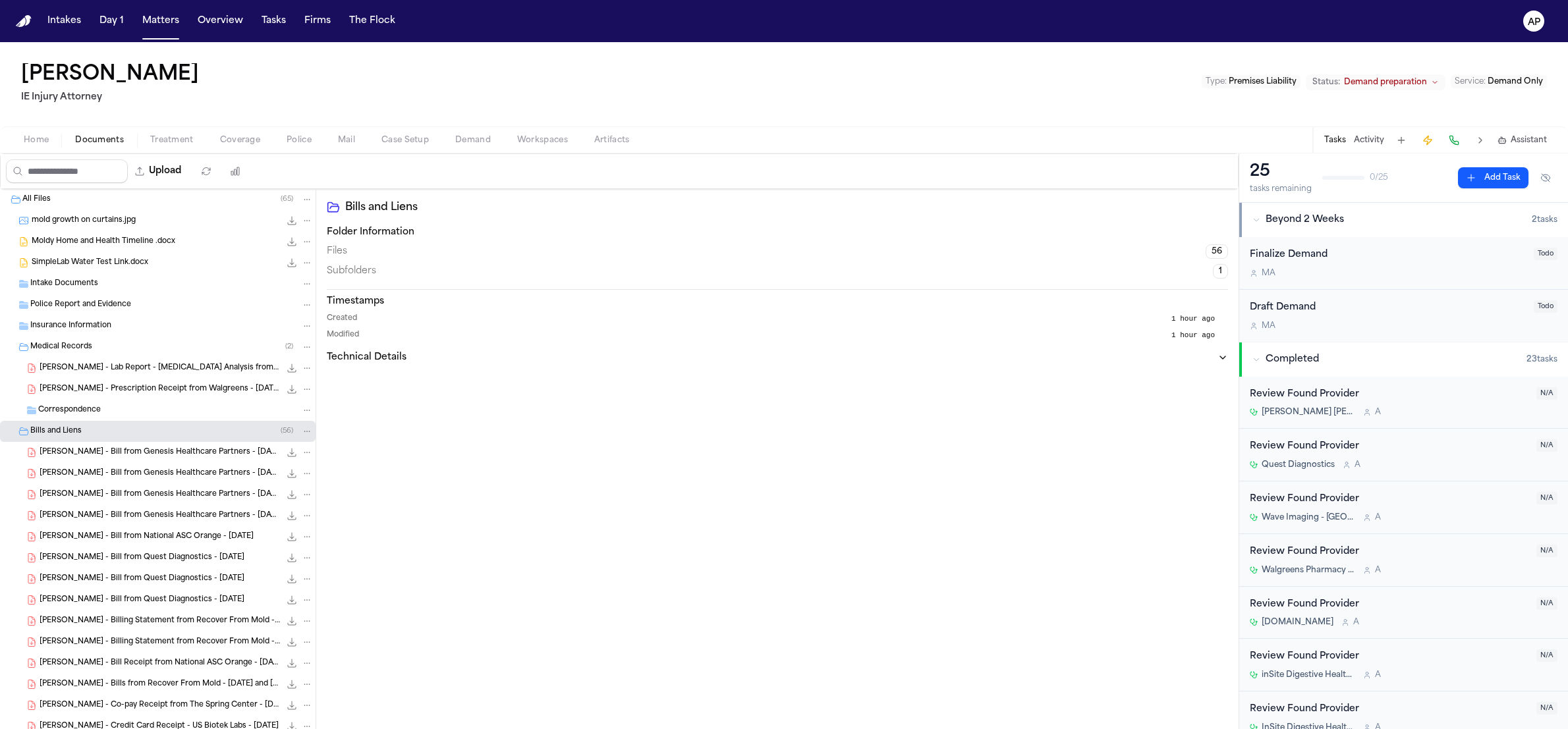
click at [94, 472] on span "[PERSON_NAME] - Bill from Genesis Healthcare Partners - [DATE] and [DATE]" at bounding box center [160, 473] width 240 height 11
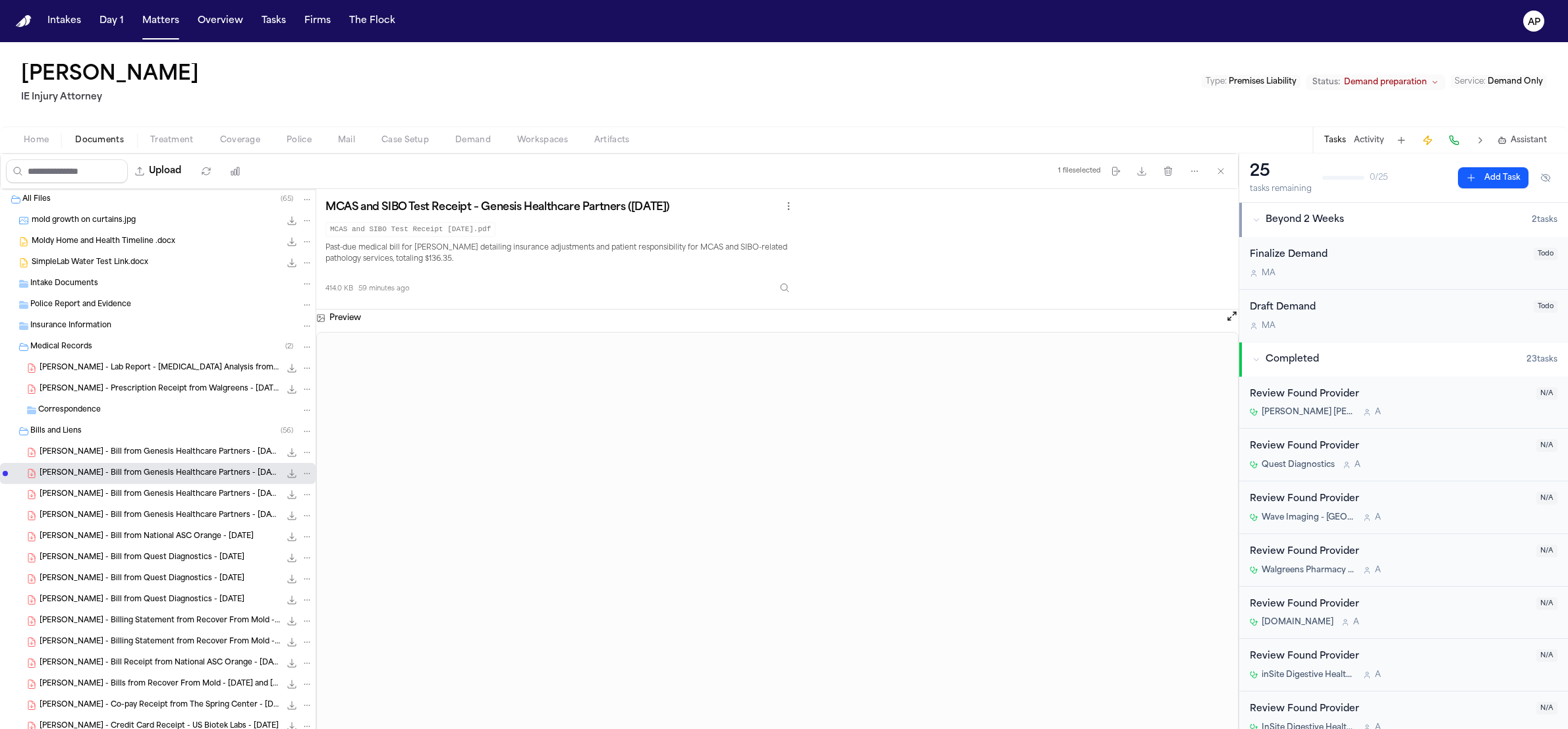
click at [781, 290] on div "414.0 KB 59 minutes ago" at bounding box center [560, 285] width 471 height 29
click at [790, 286] on icon "Inspect" at bounding box center [784, 288] width 11 height 11
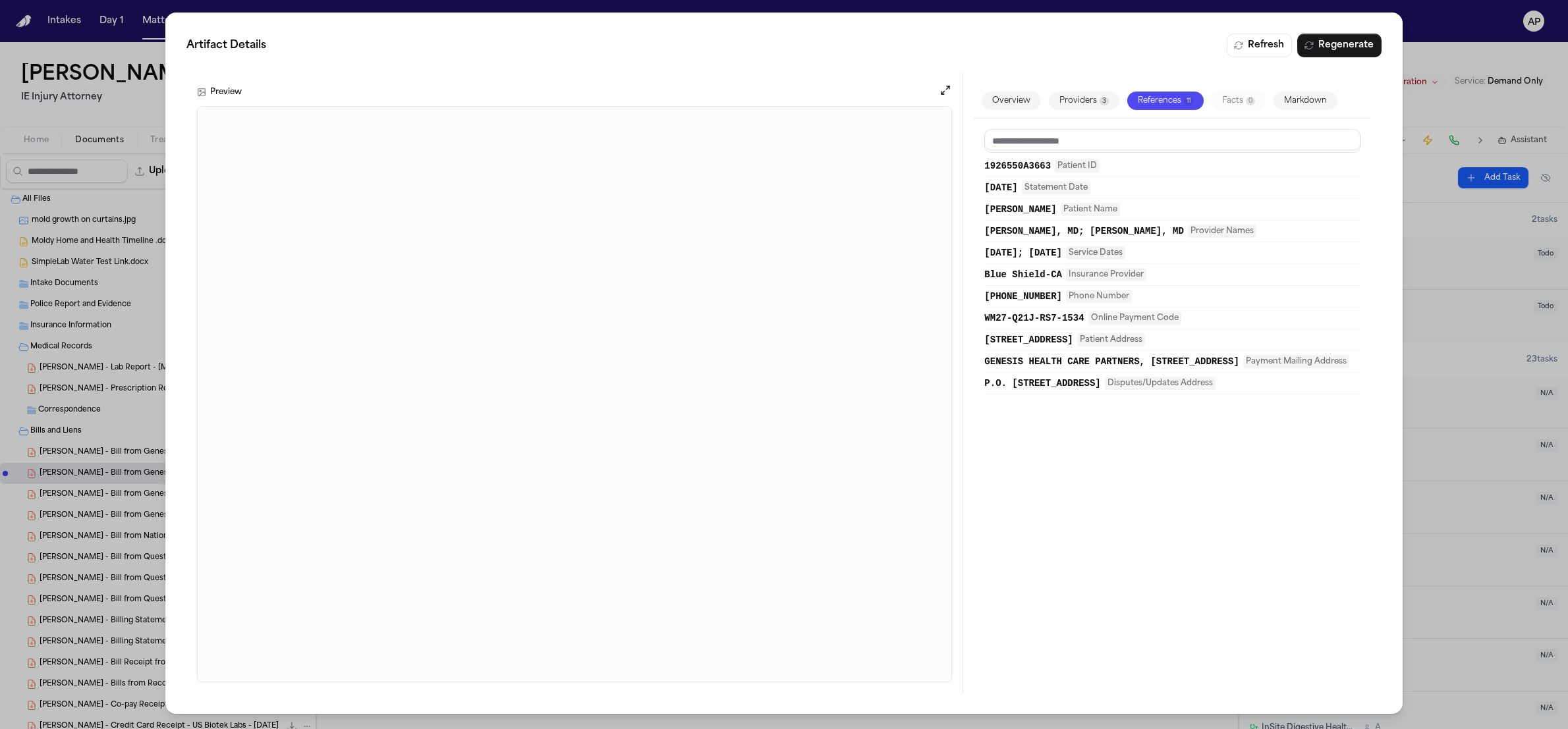
click at [1321, 96] on button "Markdown" at bounding box center [1306, 101] width 64 height 18
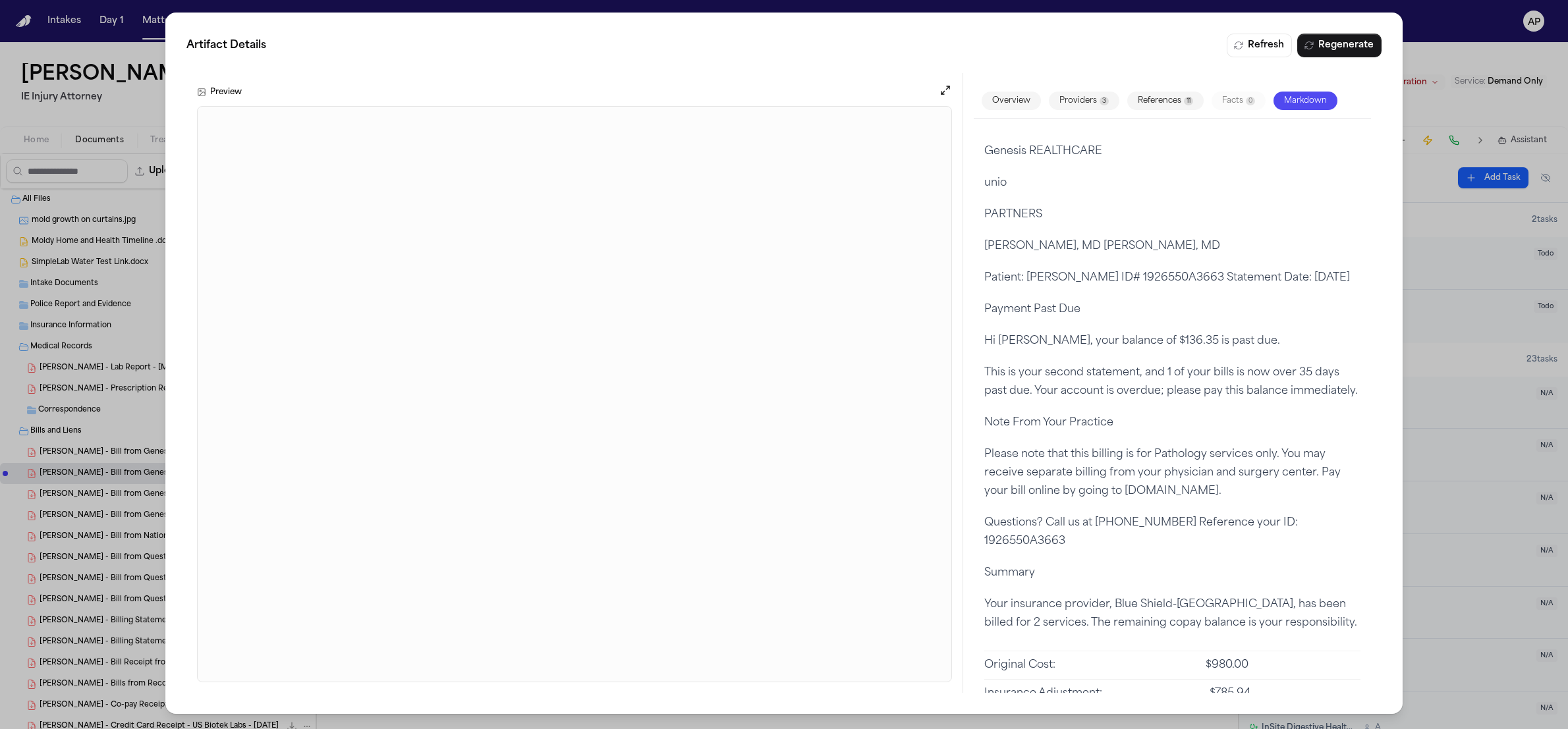
click at [136, 127] on div "Artifact Details Refresh Regenerate Preview Overview Providers 3 References 11 …" at bounding box center [784, 364] width 1568 height 729
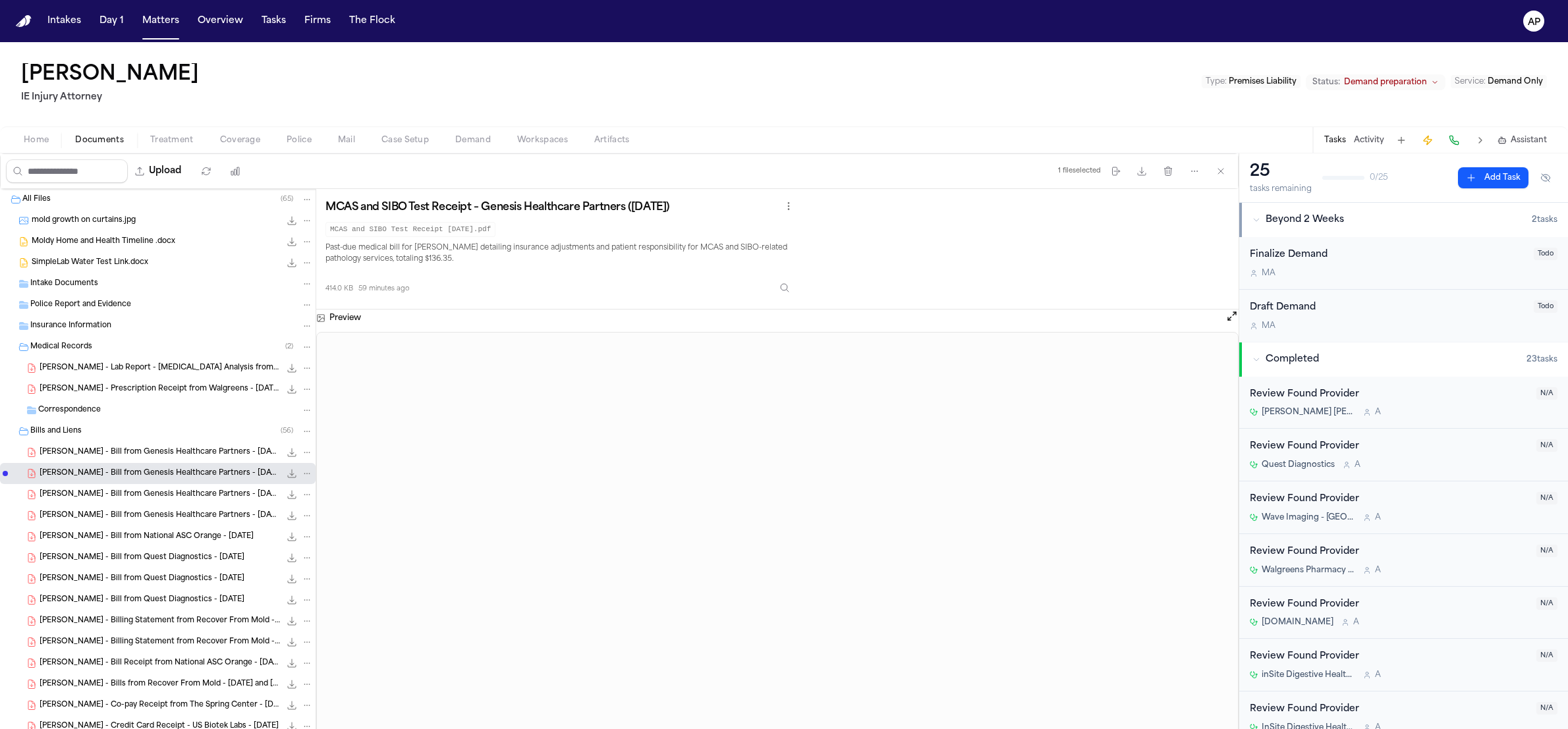
click at [165, 138] on span "Treatment" at bounding box center [171, 140] width 43 height 11
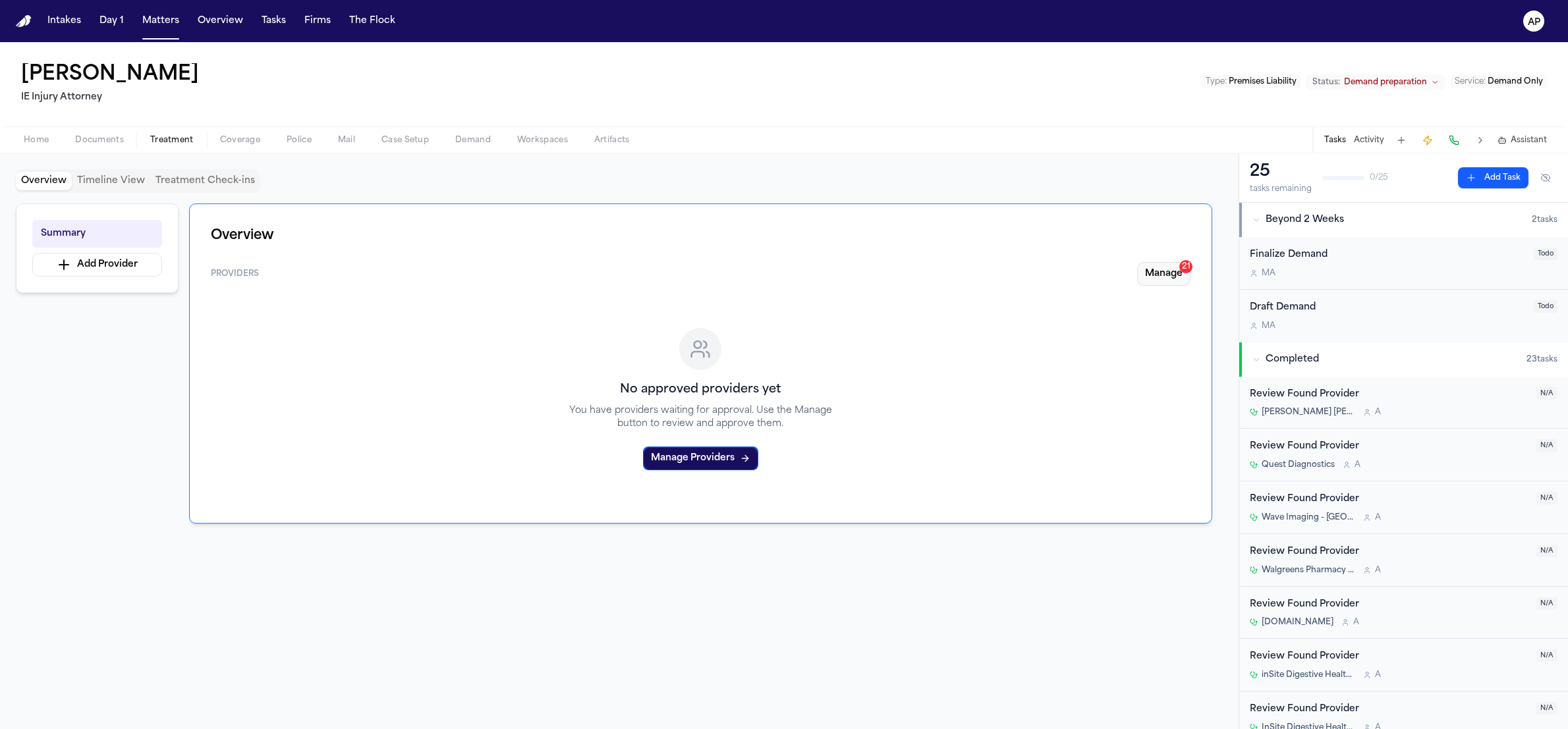
click at [1148, 276] on button "Manage 21" at bounding box center [1163, 274] width 53 height 24
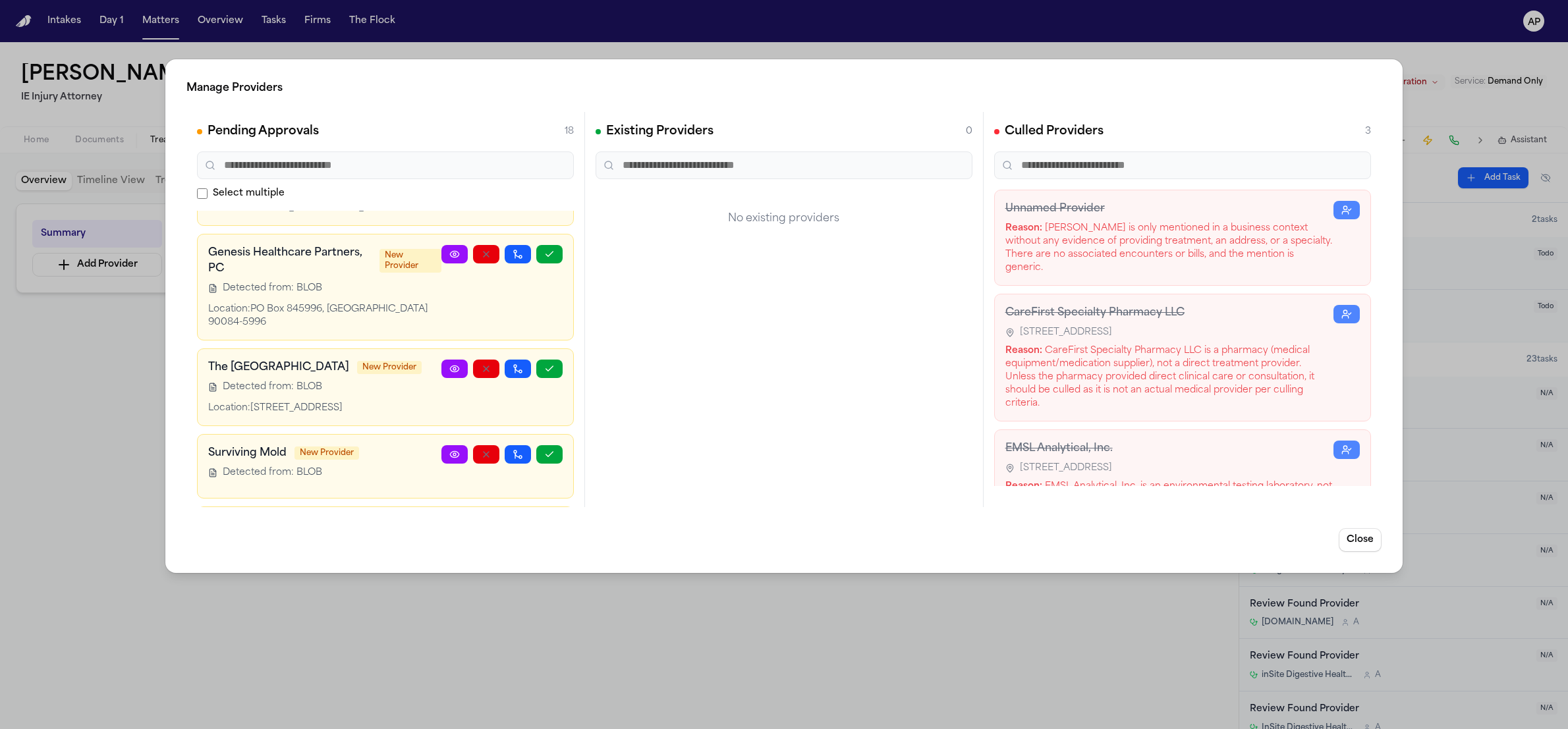
scroll to position [1500, 0]
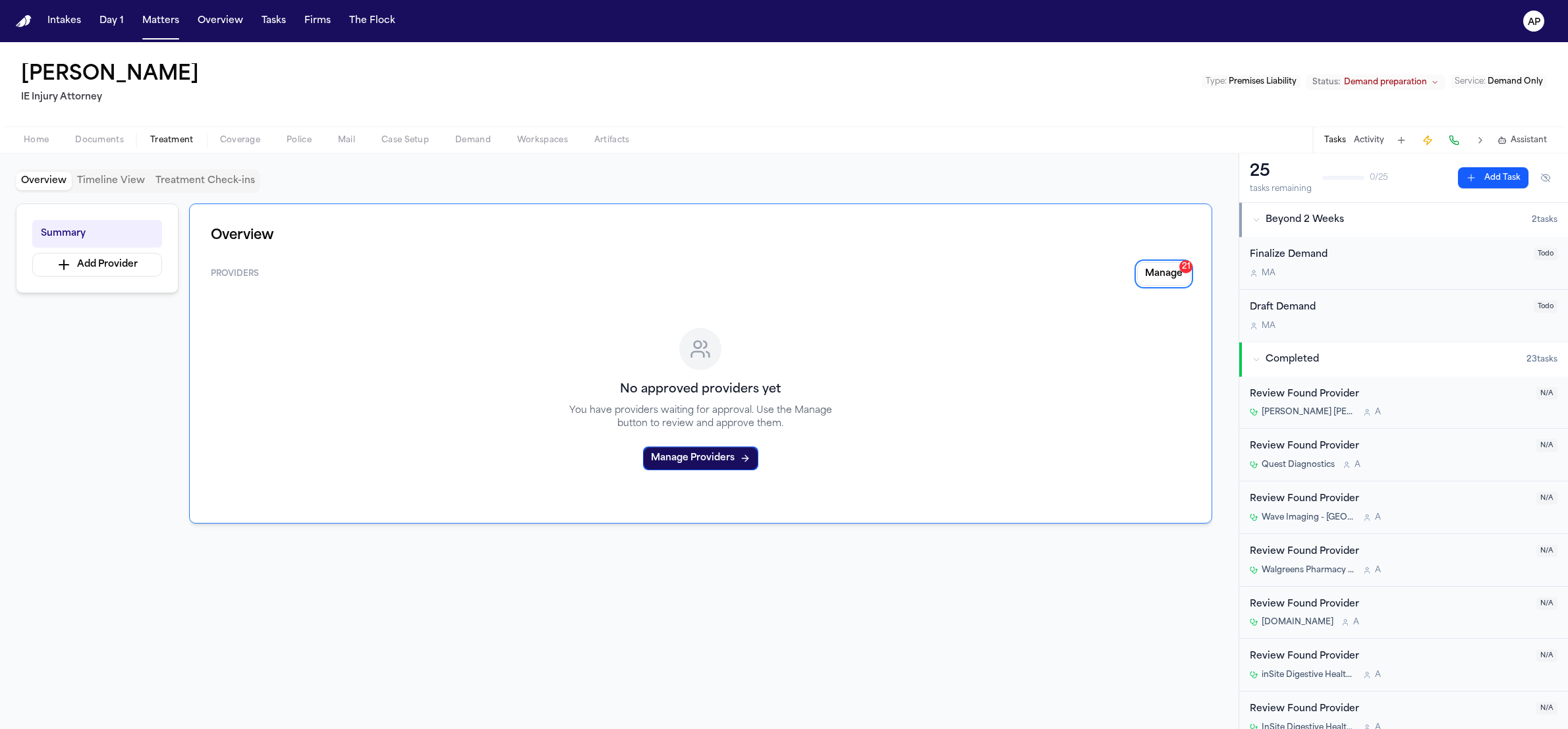
click at [110, 127] on div "Home Documents Treatment Coverage Police Mail Case Setup Demand Workspaces Arti…" at bounding box center [784, 140] width 1568 height 26
click at [109, 131] on div "Home Documents Treatment Coverage Police Mail Case Setup Demand Workspaces Arti…" at bounding box center [784, 140] width 1568 height 26
click at [109, 135] on span "Documents" at bounding box center [99, 140] width 49 height 11
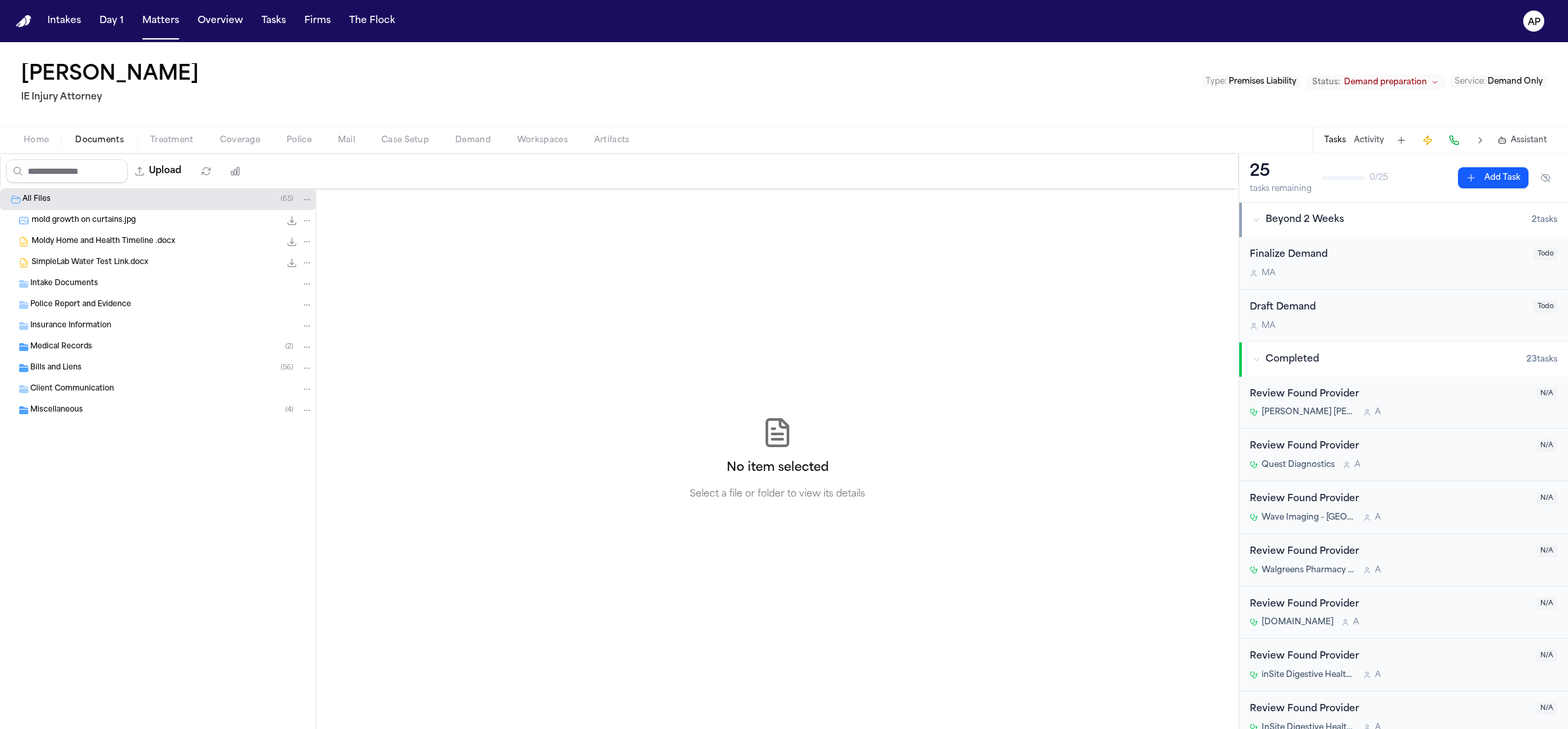
drag, startPoint x: 217, startPoint y: 172, endPoint x: 194, endPoint y: 218, distance: 51.3
click at [194, 218] on div "Upload 0 files selected Move files Download files Delete files More actions Cle…" at bounding box center [619, 442] width 1239 height 576
click at [211, 169] on icon "button" at bounding box center [206, 171] width 11 height 11
click at [211, 173] on icon "button" at bounding box center [206, 171] width 11 height 11
click at [111, 404] on div "Miscellaneous ( 4 )" at bounding box center [158, 410] width 316 height 21
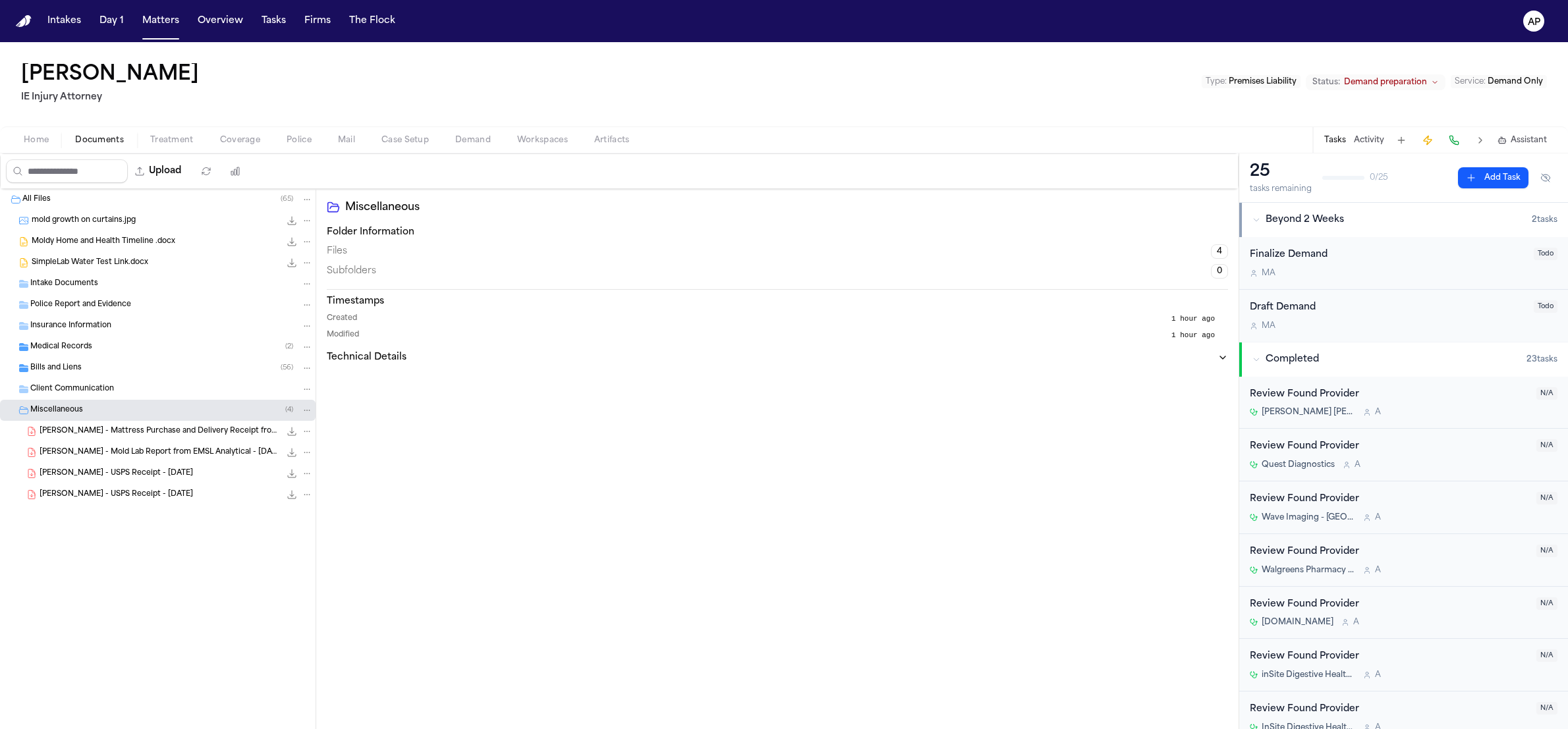
click at [141, 445] on div "[PERSON_NAME] - Mold Lab Report from EMSL Analytical - [DATE] 77.4 KB • PDF" at bounding box center [158, 452] width 316 height 21
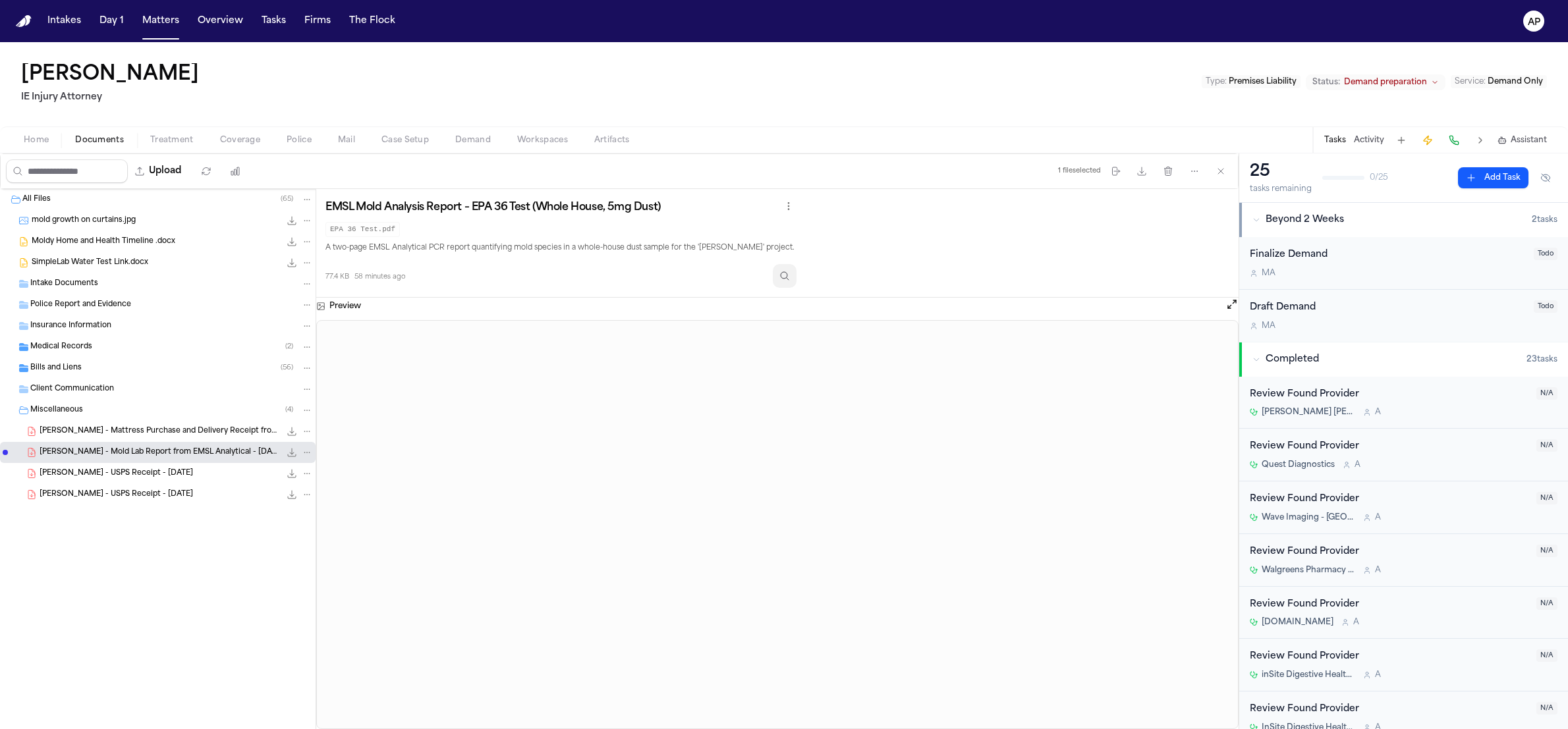
click at [784, 276] on button "Inspect" at bounding box center [785, 276] width 24 height 24
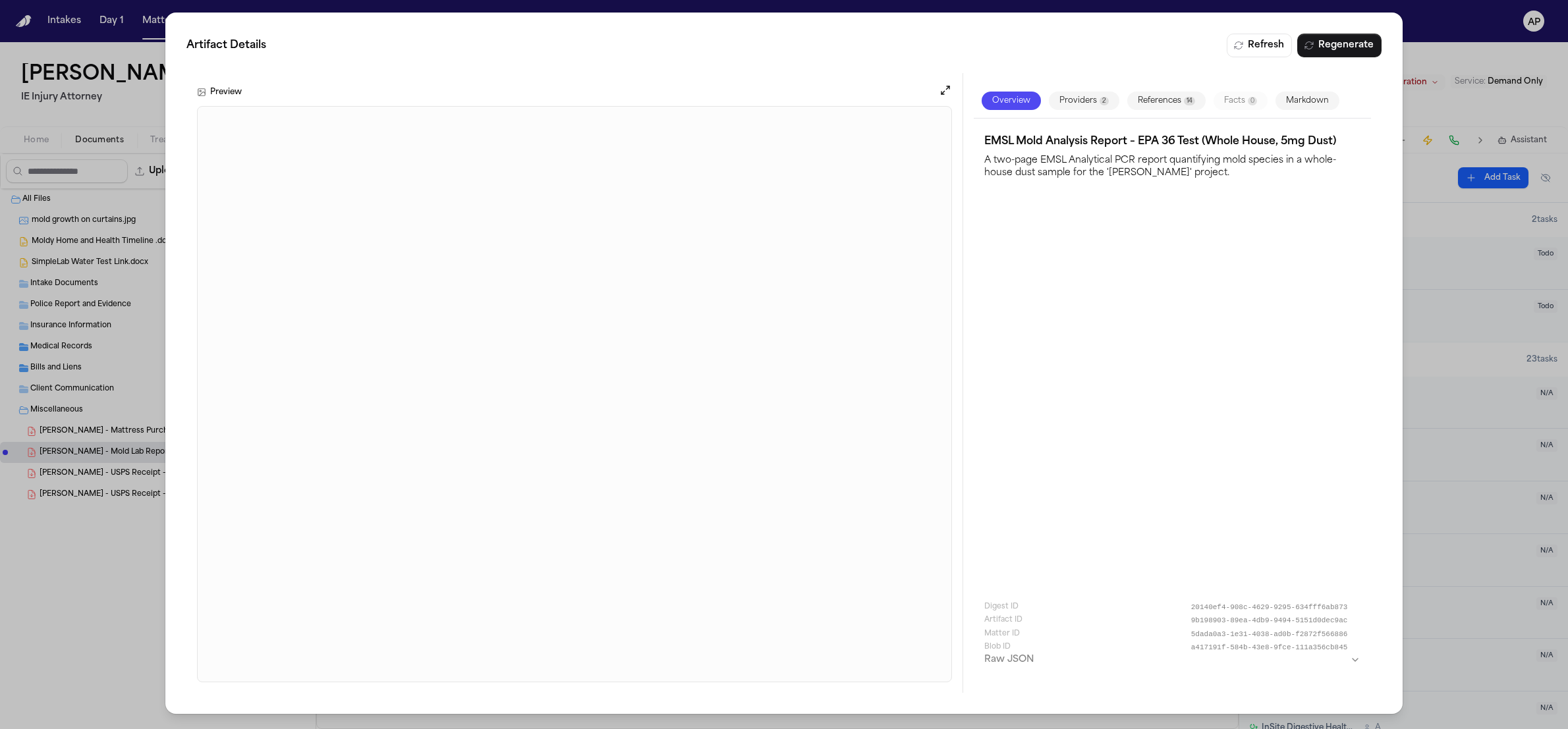
click at [1300, 96] on button "Markdown" at bounding box center [1308, 101] width 64 height 18
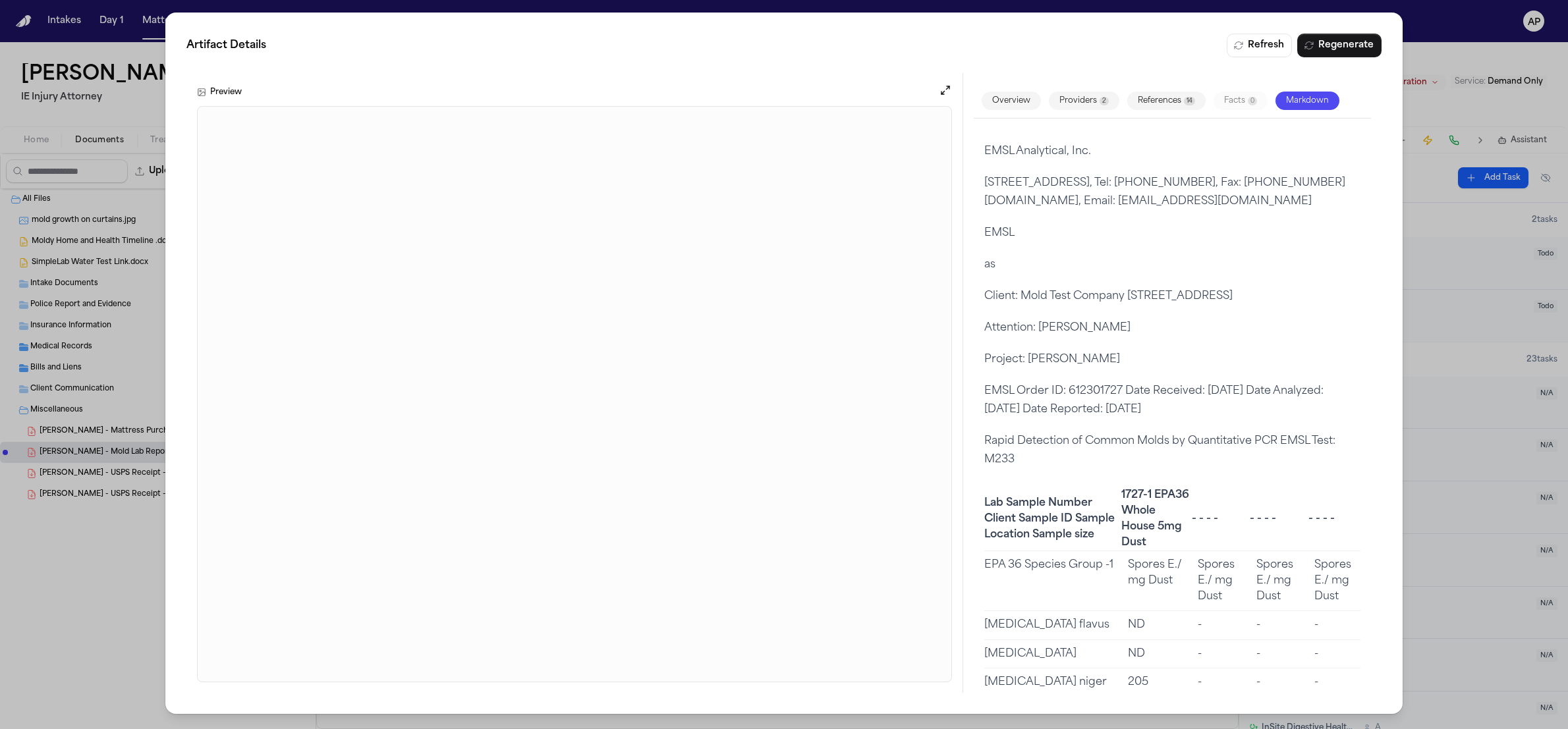
click at [150, 567] on div "Artifact Details Refresh Regenerate Preview Overview Providers 2 References 14 …" at bounding box center [784, 364] width 1568 height 729
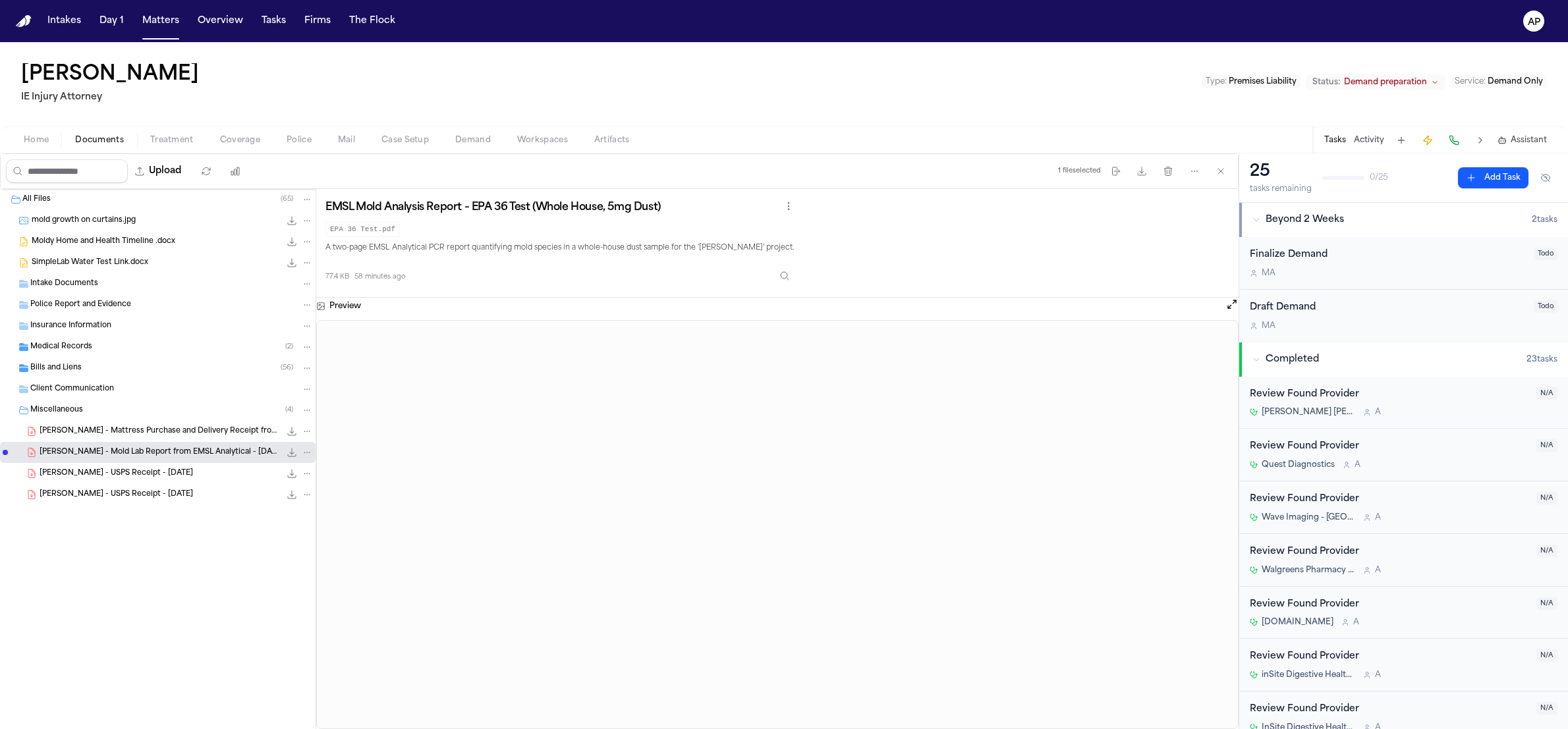
click at [477, 129] on div "Home Documents Treatment Coverage Police Mail Case Setup Demand Workspaces Arti…" at bounding box center [784, 140] width 1568 height 26
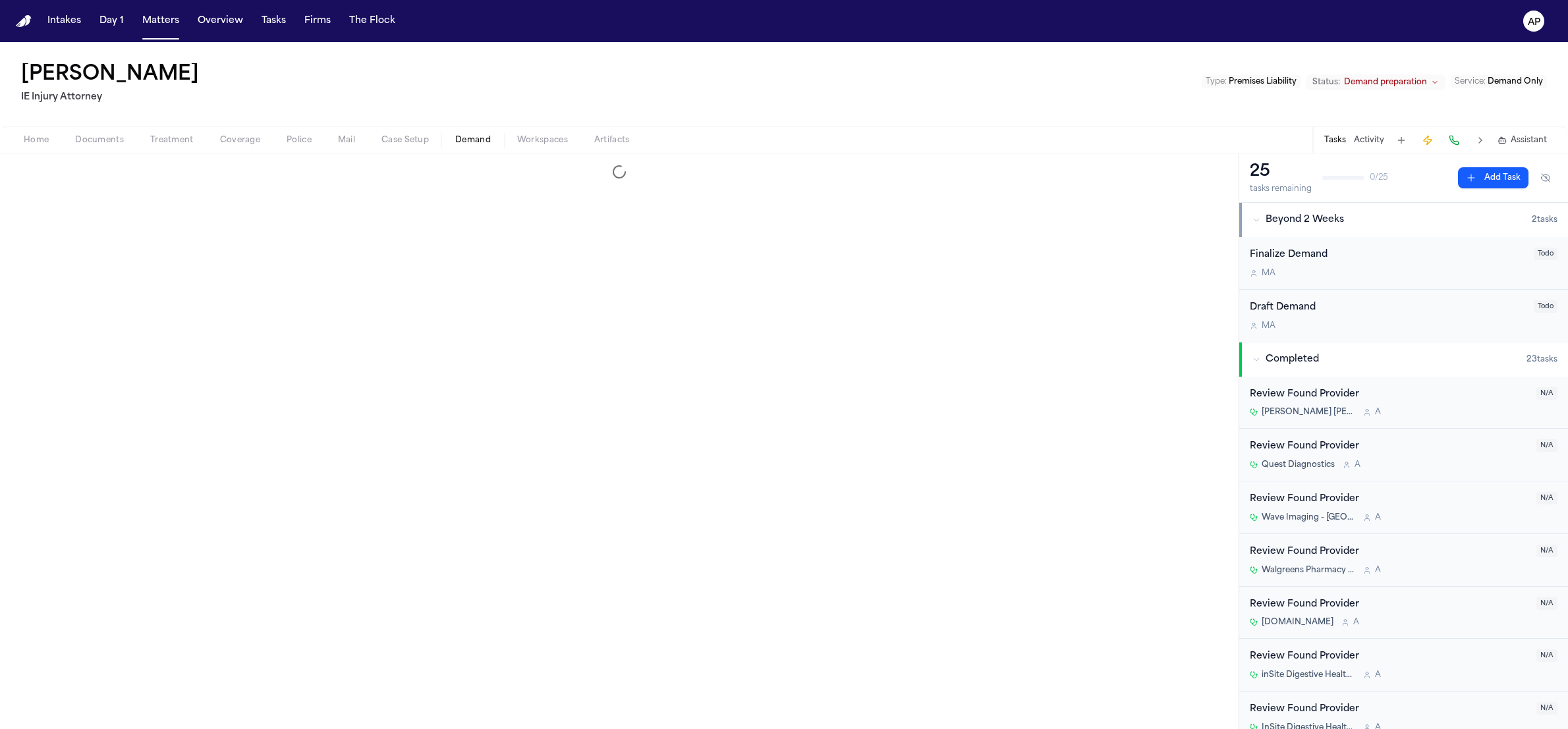
click at [478, 135] on span "Demand" at bounding box center [473, 140] width 36 height 11
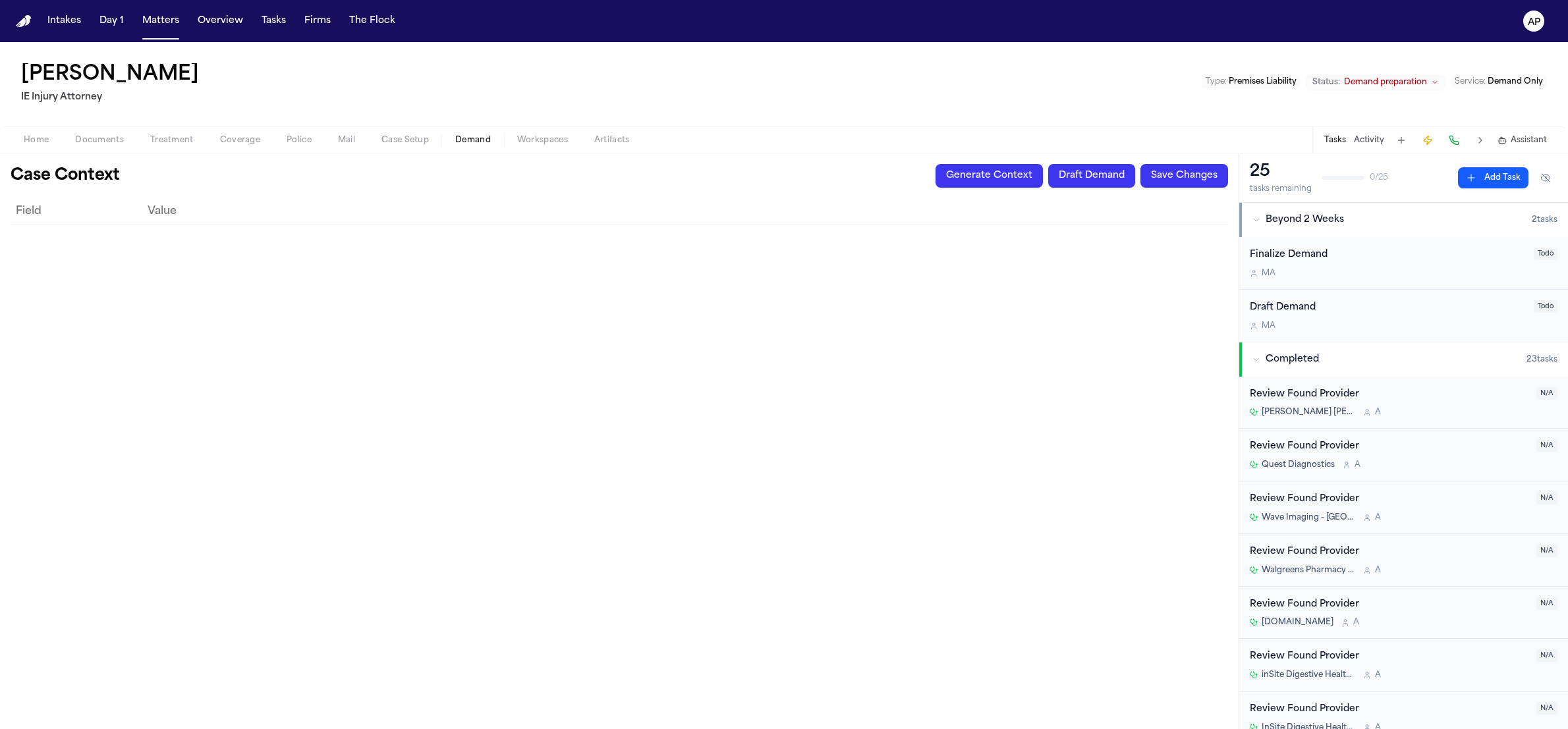
click at [125, 150] on div "Home Documents Treatment Coverage Police Mail Case Setup Demand Workspaces Arti…" at bounding box center [784, 140] width 1568 height 26
click at [114, 141] on span "Documents" at bounding box center [99, 140] width 49 height 11
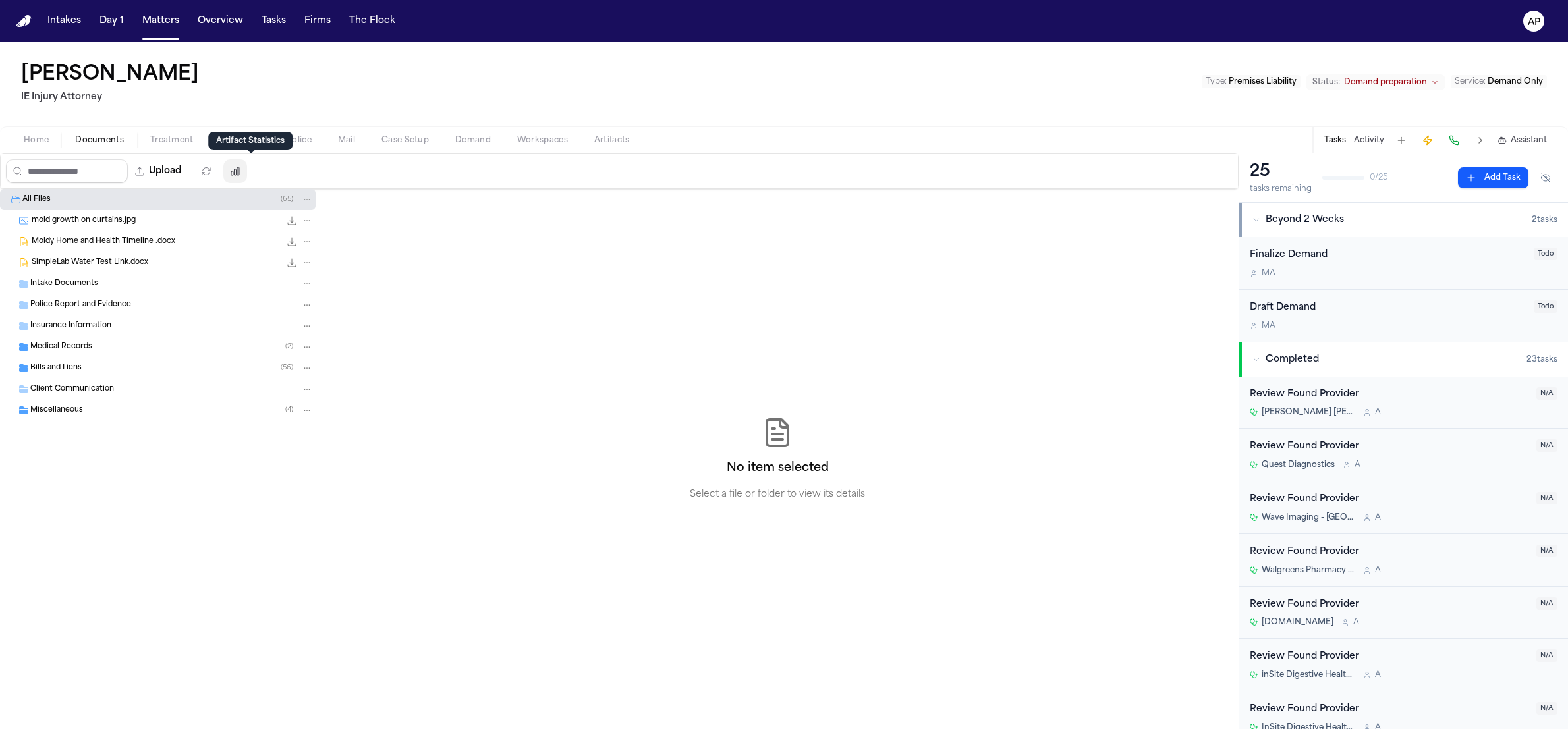
click at [240, 167] on icon "button" at bounding box center [235, 171] width 11 height 11
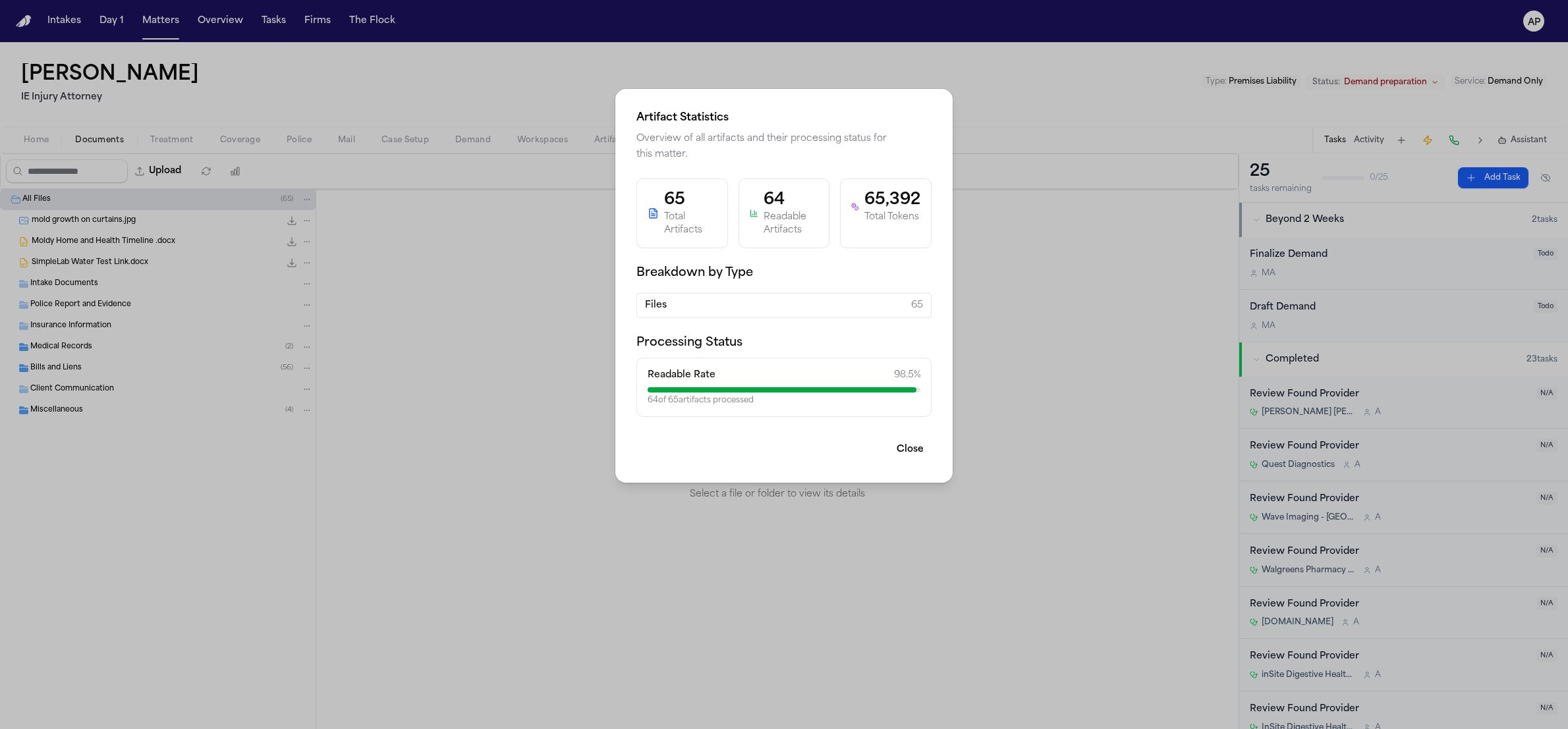
click at [847, 39] on div "Artifact Statistics Overview of all artifacts and their processing status for t…" at bounding box center [784, 364] width 1568 height 729
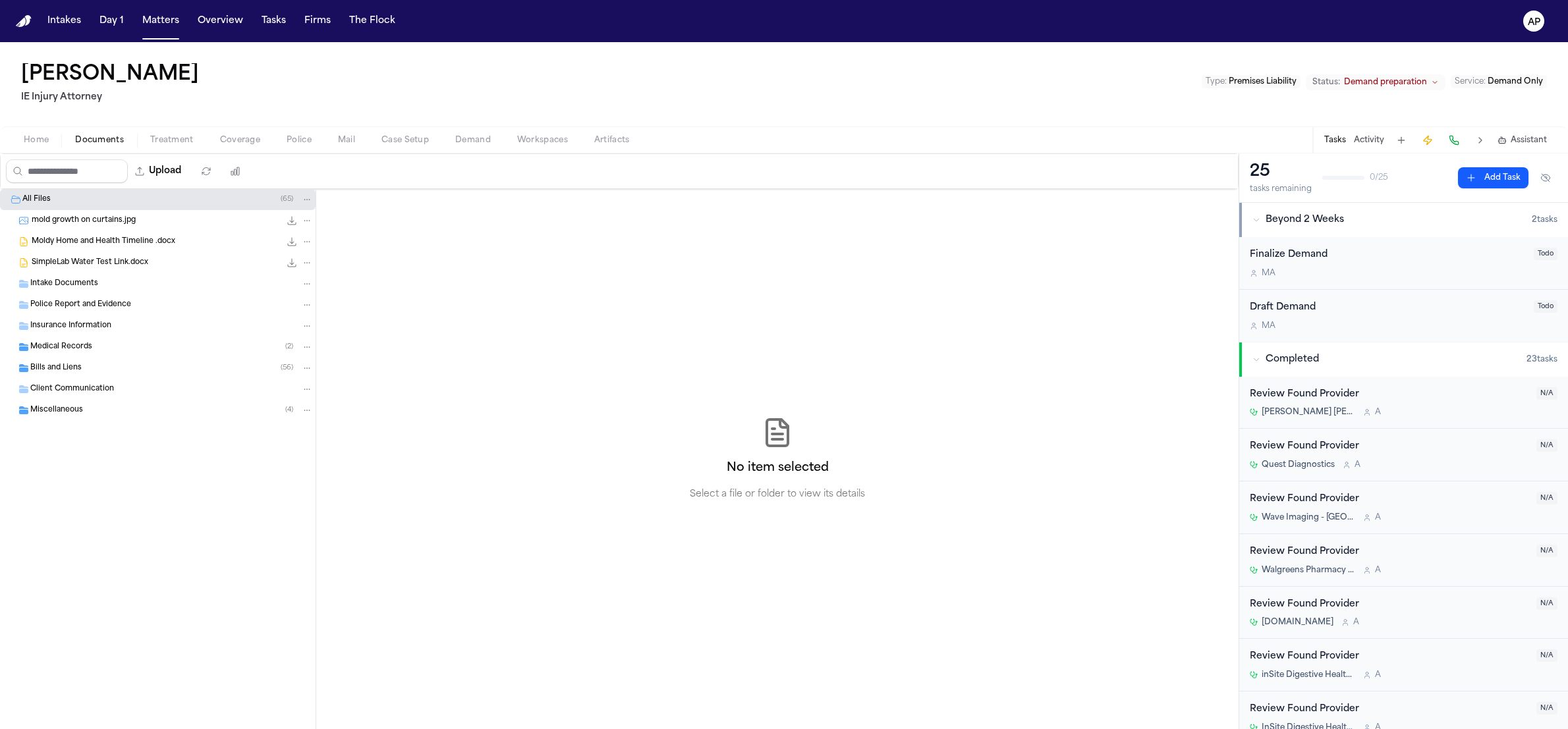
click at [119, 225] on span "mold growth on curtains.jpg" at bounding box center [84, 220] width 104 height 11
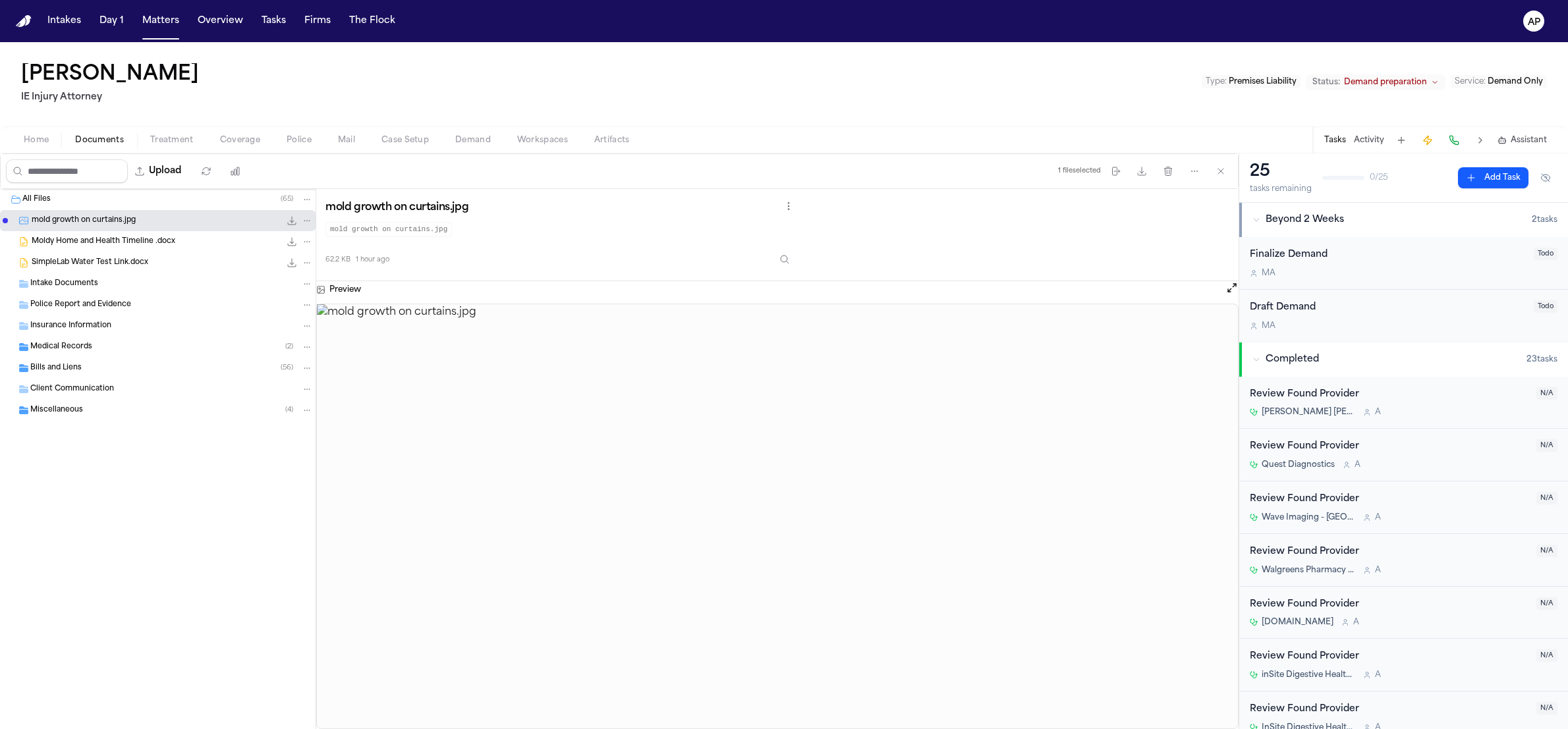
click at [118, 234] on div "Moldy Home and Health Timeline .docx 33.4 KB • DOCX" at bounding box center [158, 241] width 316 height 21
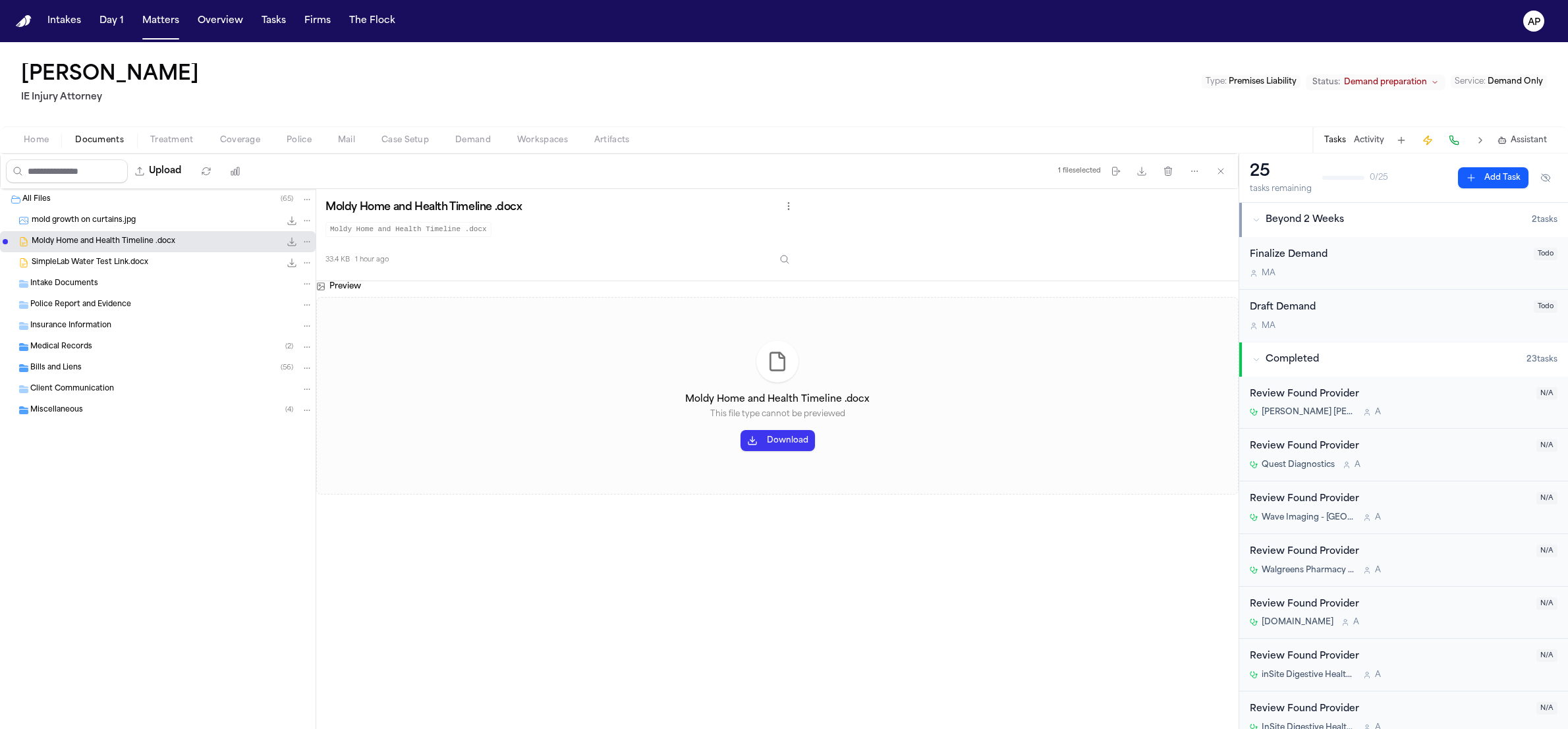
click at [140, 255] on div "SimpleLab Water Test Link.docx 12.2 KB • DOCX" at bounding box center [158, 262] width 316 height 21
click at [147, 405] on div "Miscellaneous ( 4 )" at bounding box center [171, 411] width 283 height 12
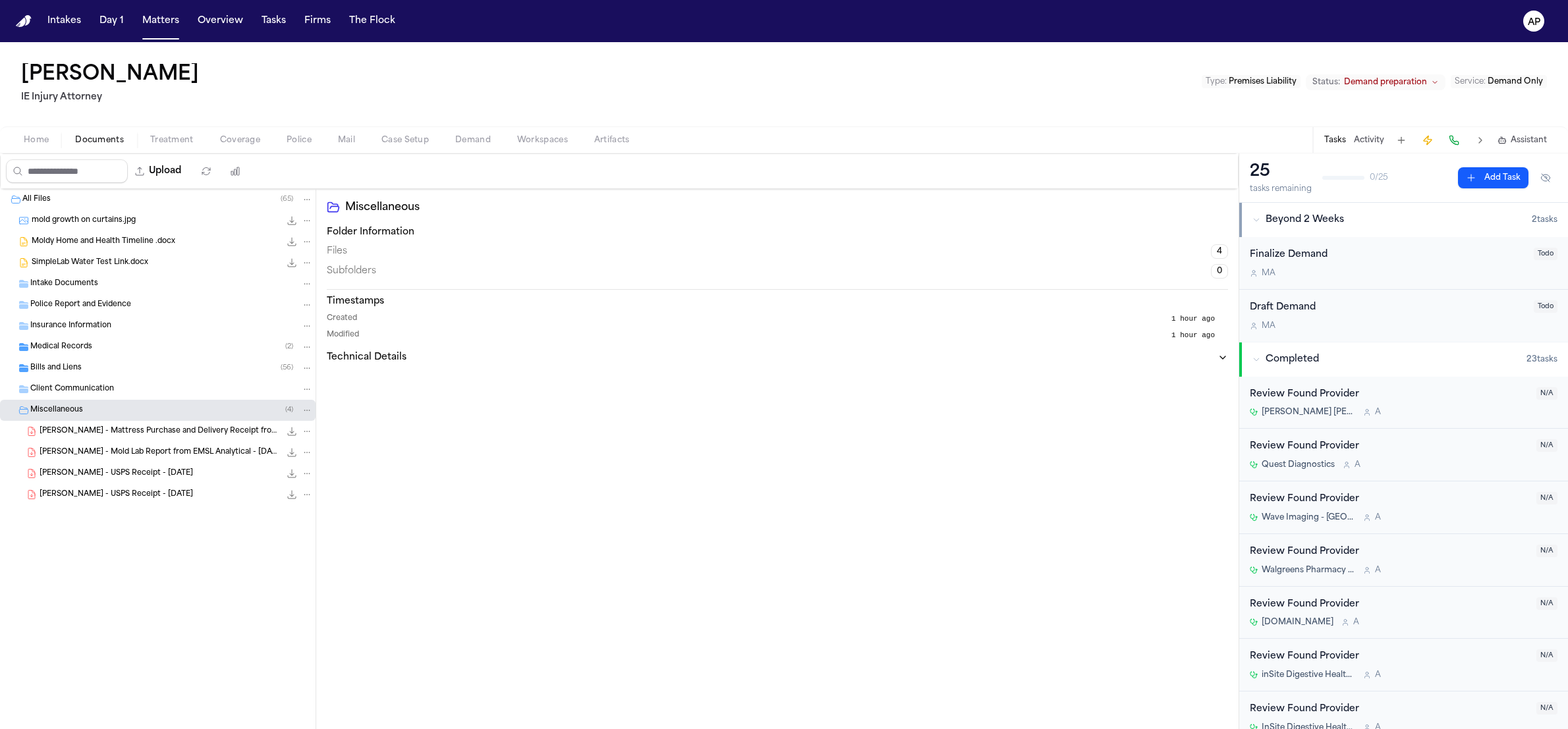
click at [173, 486] on div "[PERSON_NAME] - USPS Receipt - [DATE] 25.7 KB • PDF" at bounding box center [158, 494] width 316 height 21
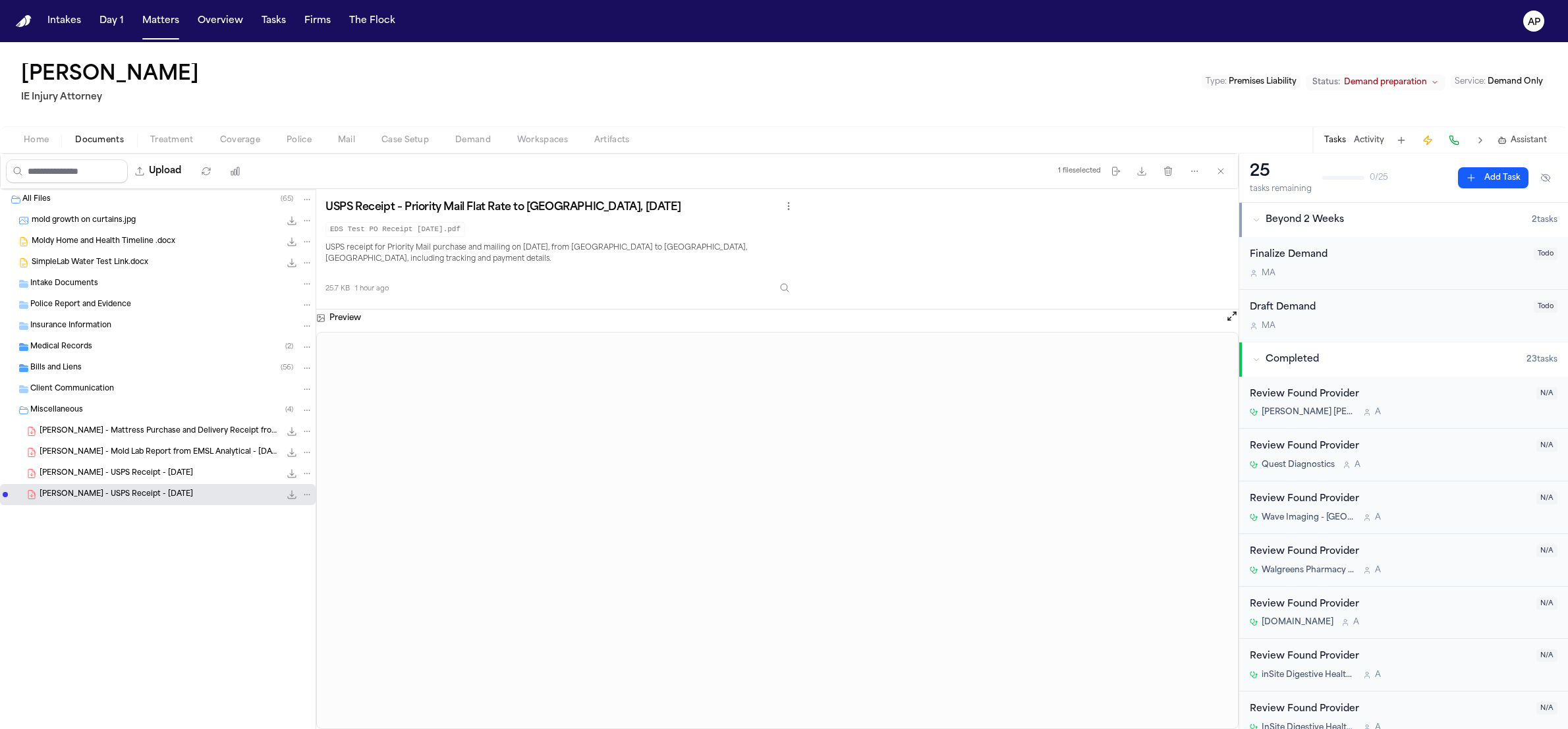
click at [157, 471] on span "[PERSON_NAME] - USPS Receipt - [DATE]" at bounding box center [117, 473] width 154 height 11
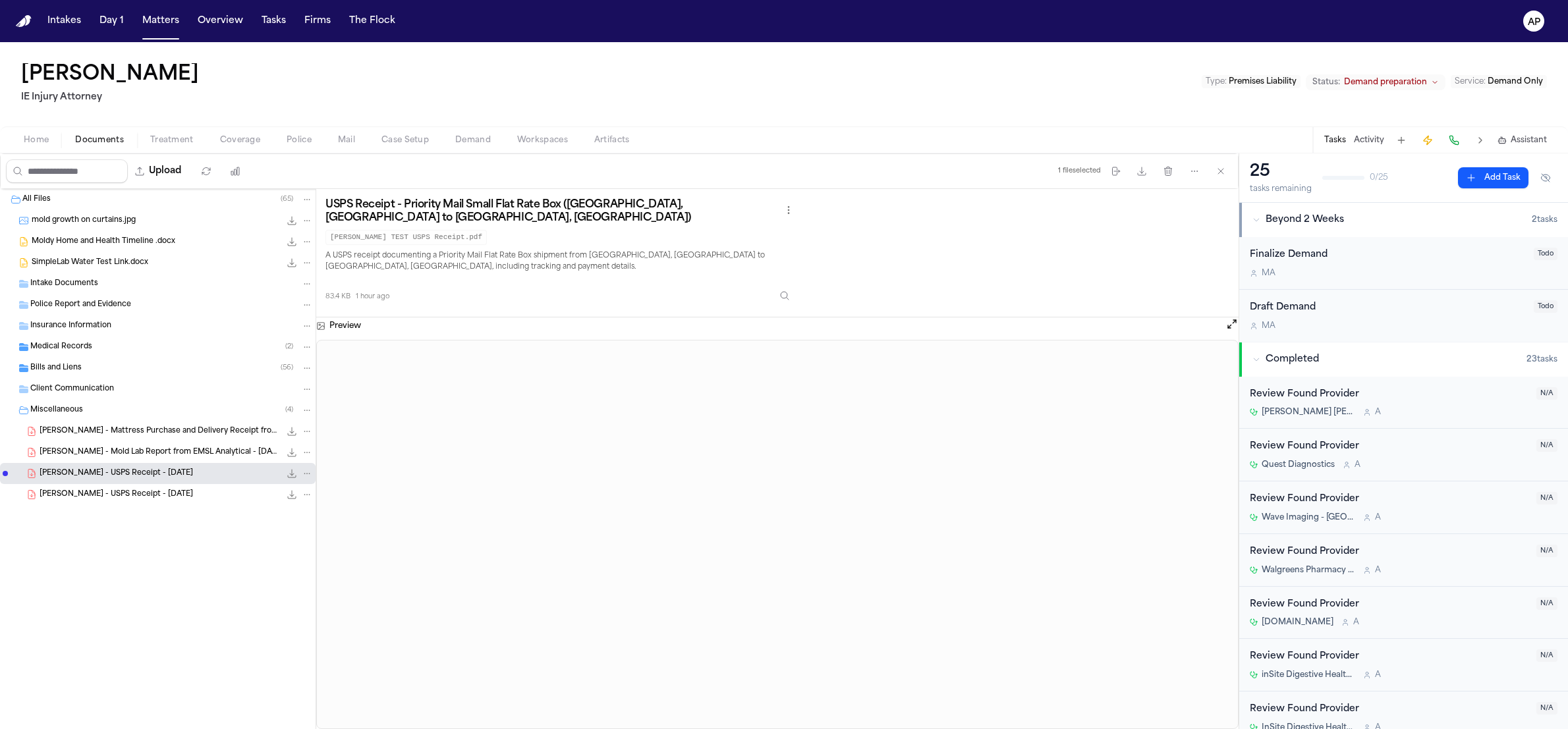
click at [159, 465] on div "[PERSON_NAME] - USPS Receipt - [DATE] 83.4 KB • PDF" at bounding box center [158, 473] width 316 height 21
click at [80, 376] on div "Bills and Liens ( 56 )" at bounding box center [158, 368] width 316 height 21
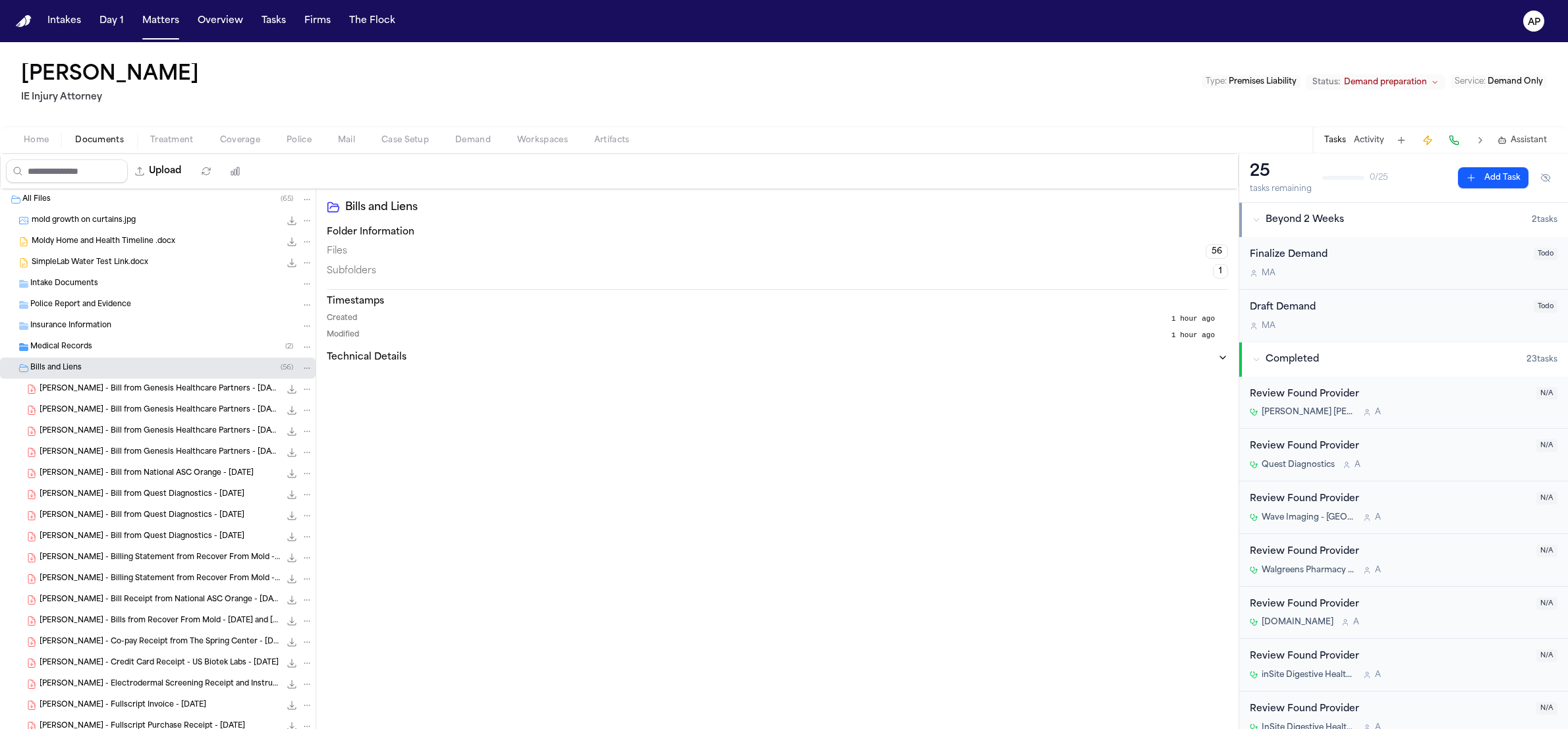
click at [92, 337] on div "Medical Records ( 2 )" at bounding box center [158, 347] width 316 height 21
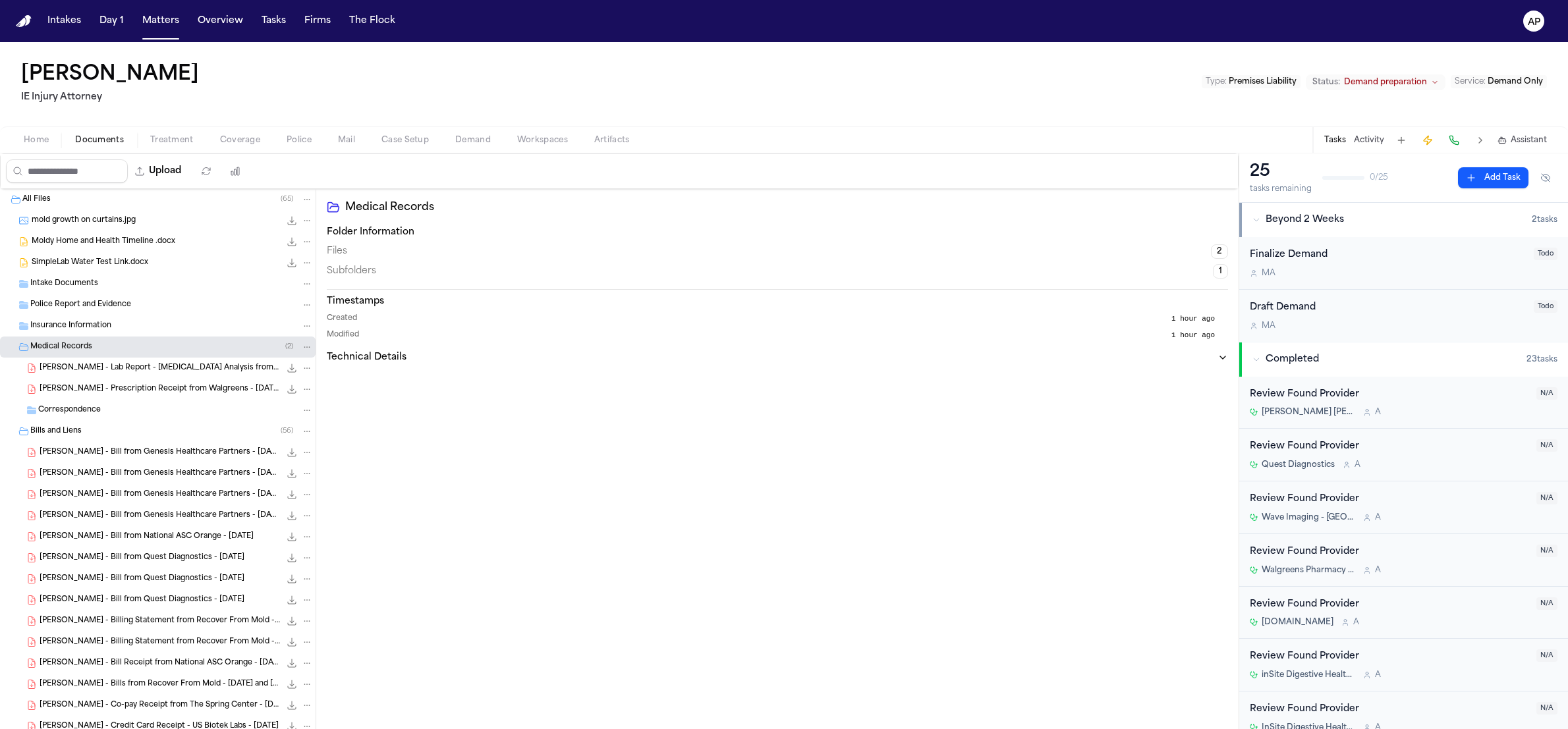
click at [7, 198] on span "Folder: All Files" at bounding box center [5, 199] width 5 height 5
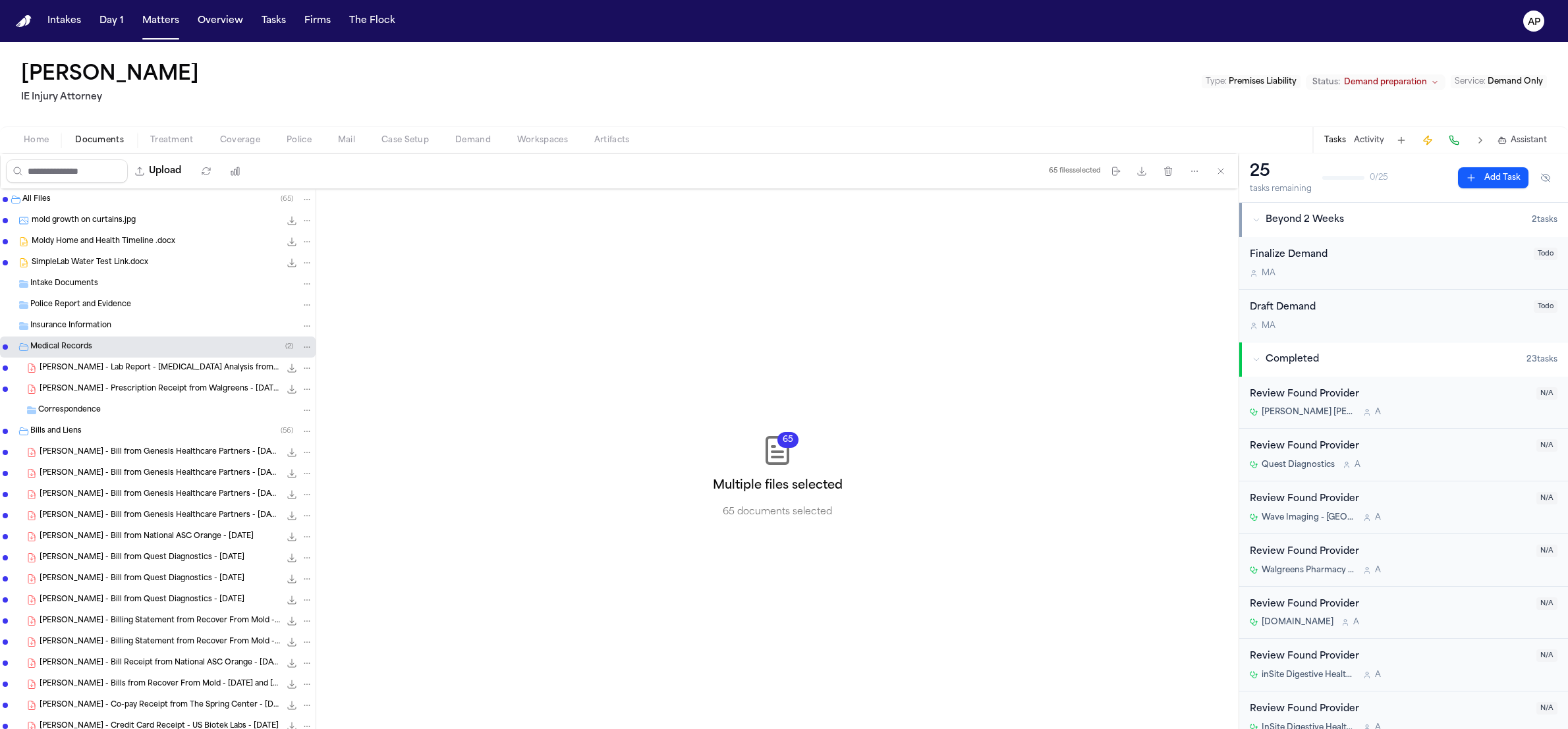
click at [59, 104] on h2 "IE Injury Attorney" at bounding box center [112, 98] width 183 height 16
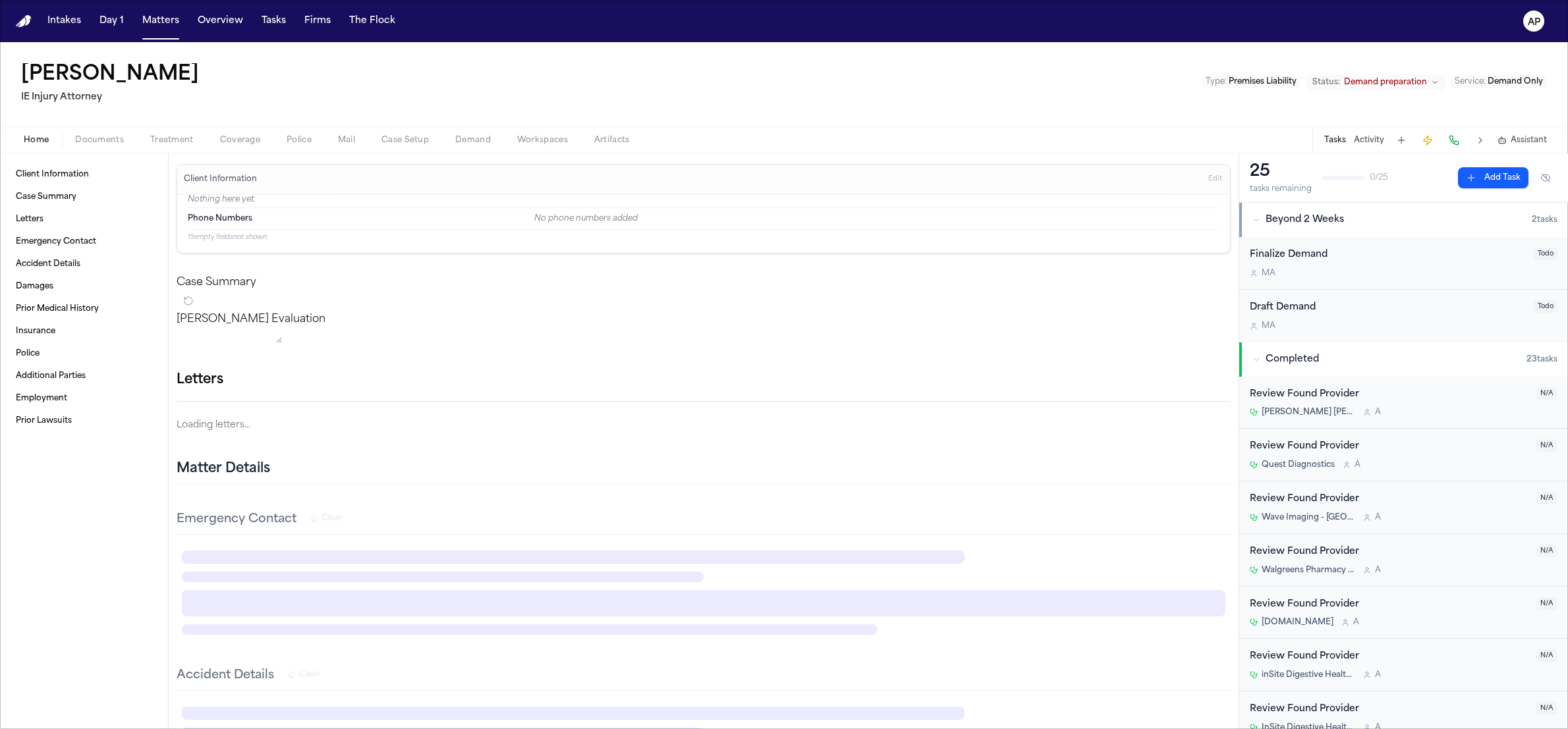
click at [41, 145] on span "Home" at bounding box center [36, 140] width 25 height 11
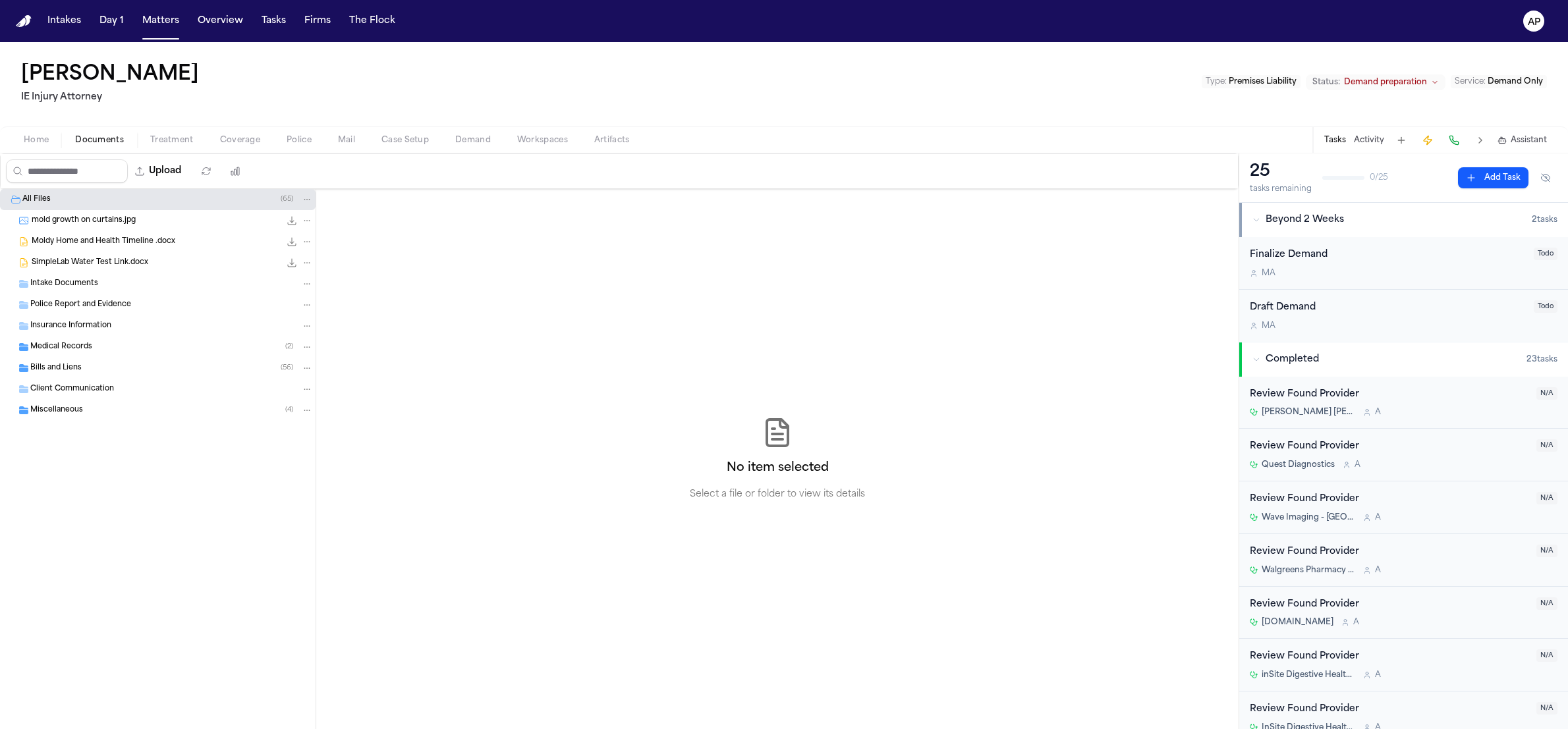
click at [105, 142] on span "Documents" at bounding box center [99, 140] width 49 height 11
click at [3, 202] on span "Folder: All Files" at bounding box center [5, 199] width 5 height 5
click at [1163, 171] on icon "button" at bounding box center [1168, 171] width 11 height 11
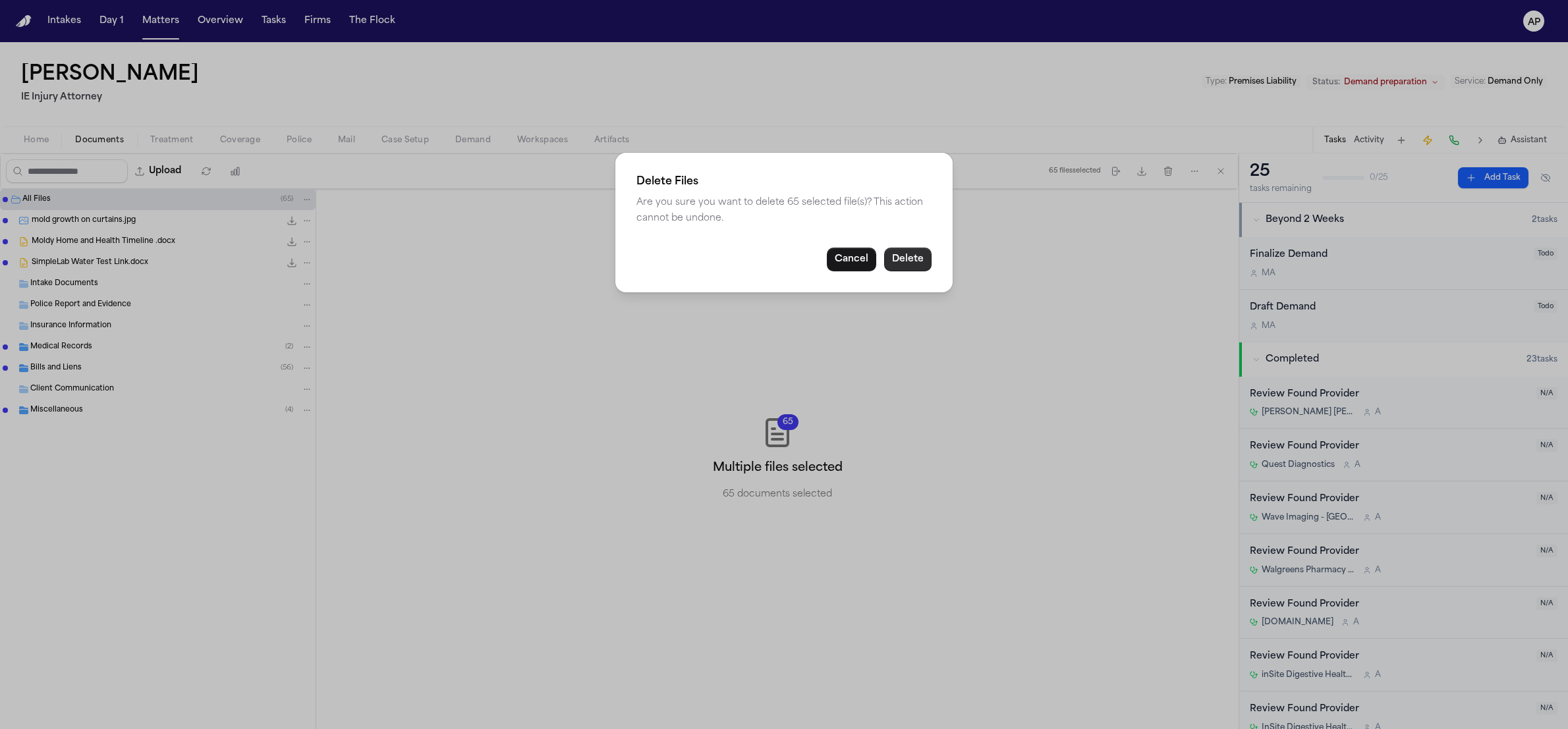
click at [920, 249] on button "Delete" at bounding box center [907, 260] width 47 height 24
